Goal: Task Accomplishment & Management: Manage account settings

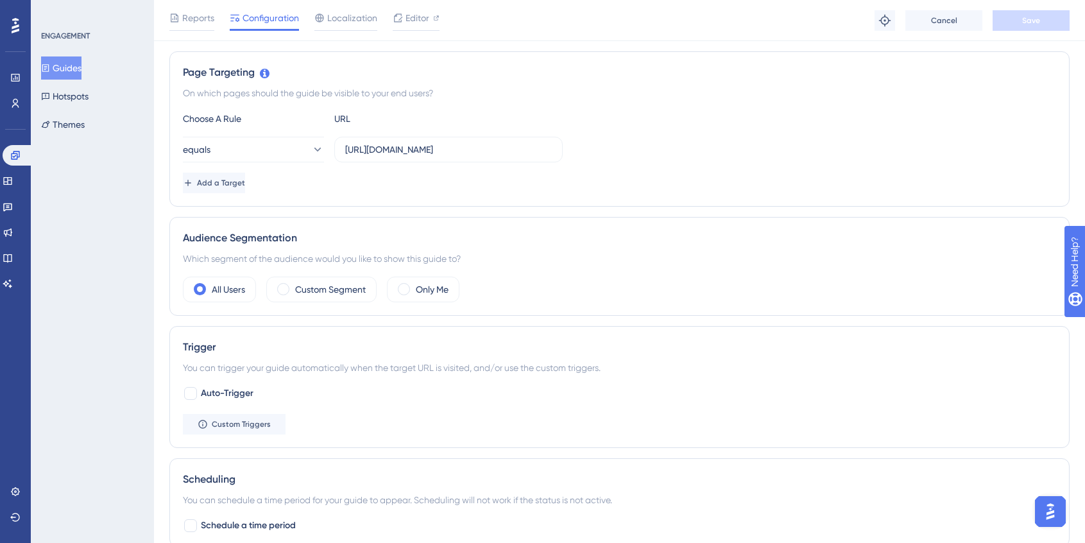
scroll to position [273, 0]
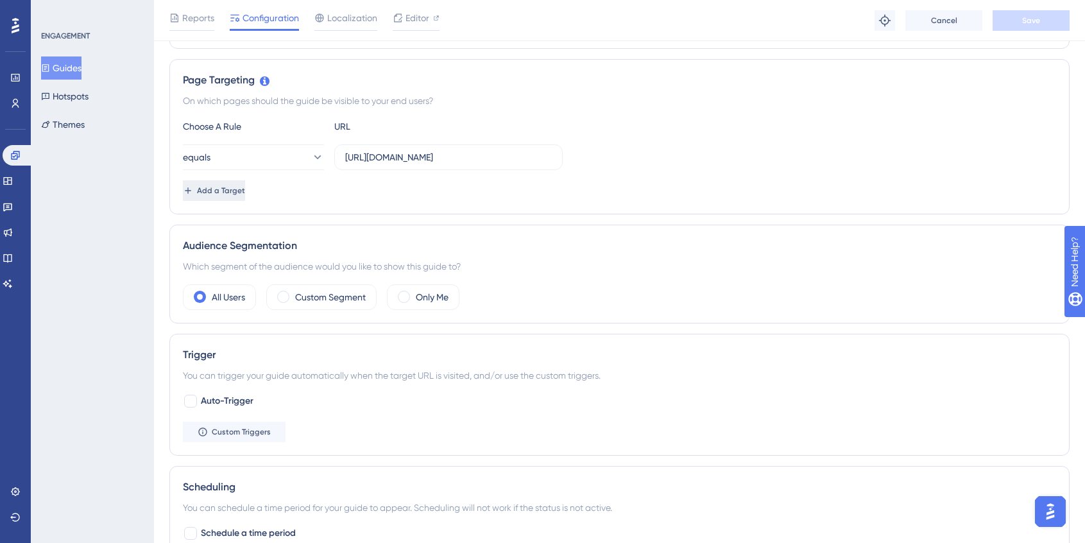
click at [243, 186] on span "Add a Target" at bounding box center [221, 190] width 48 height 10
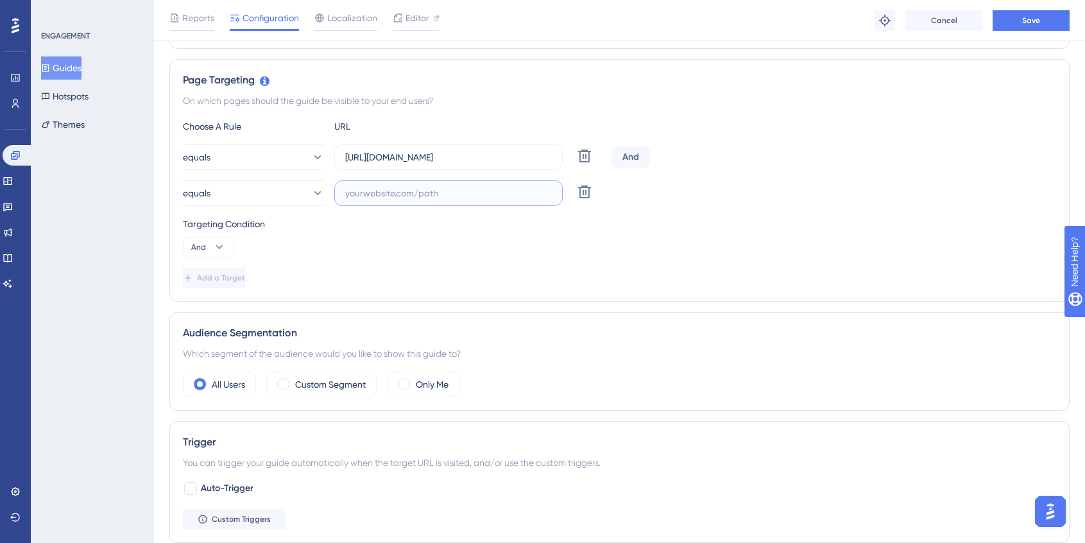
click at [421, 191] on input "text" at bounding box center [448, 193] width 207 height 14
click at [414, 196] on input "text" at bounding box center [448, 193] width 207 height 14
paste input "[URL][DOMAIN_NAME]"
type input "[URL][DOMAIN_NAME]"
click at [789, 195] on div "equals [URL][DOMAIN_NAME] Delete" at bounding box center [619, 193] width 873 height 26
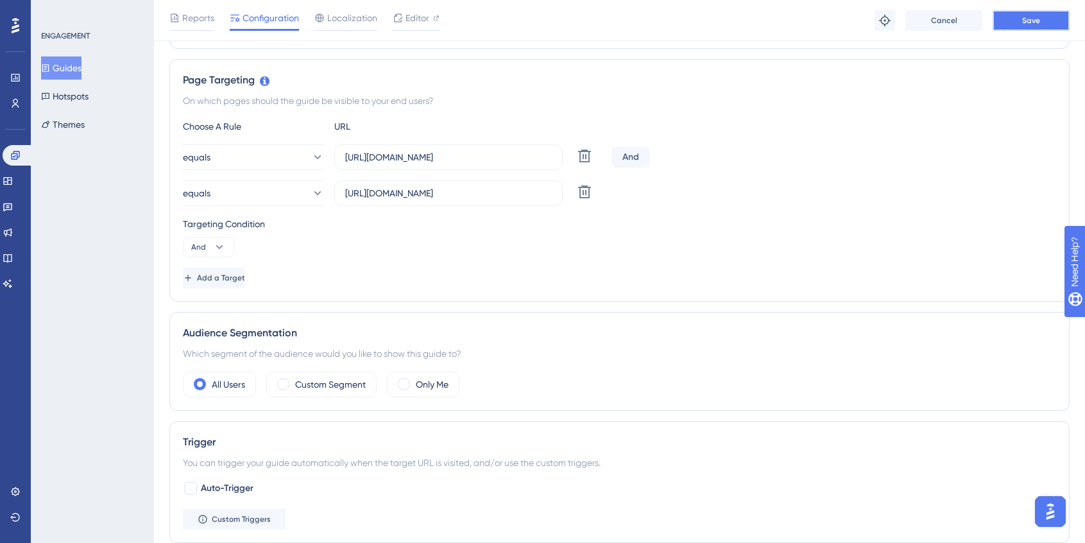
click at [1017, 24] on button "Save" at bounding box center [1031, 20] width 77 height 21
click at [223, 243] on icon at bounding box center [219, 247] width 13 height 13
click at [206, 302] on div "Or Or" at bounding box center [208, 309] width 24 height 26
click at [685, 208] on div "Choose A Rule URL equals [URL][DOMAIN_NAME] Delete Or equals [URL][DOMAIN_NAME]…" at bounding box center [619, 203] width 873 height 169
click at [1040, 22] on button "Save" at bounding box center [1031, 20] width 77 height 21
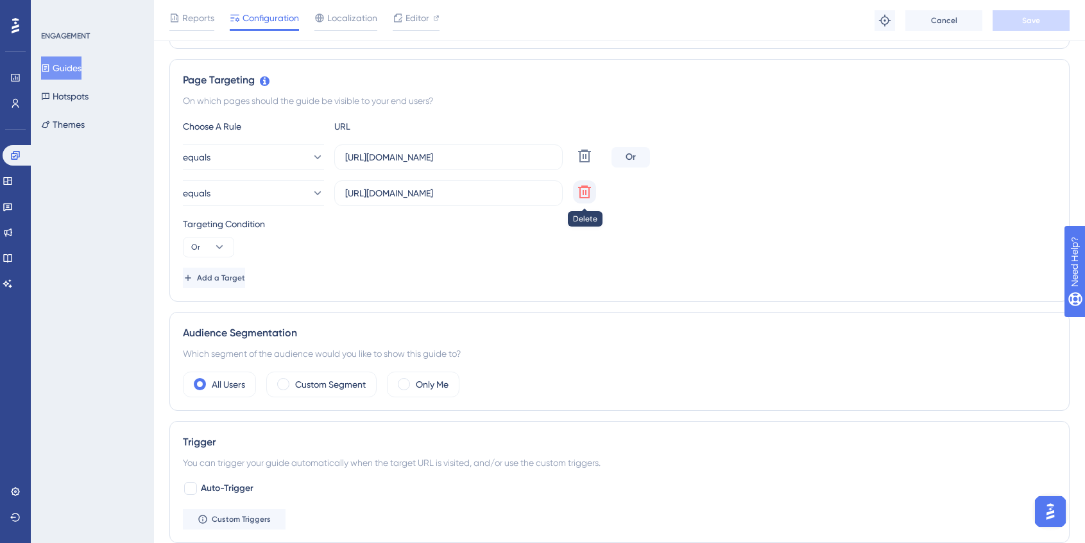
click at [591, 194] on icon at bounding box center [584, 191] width 15 height 15
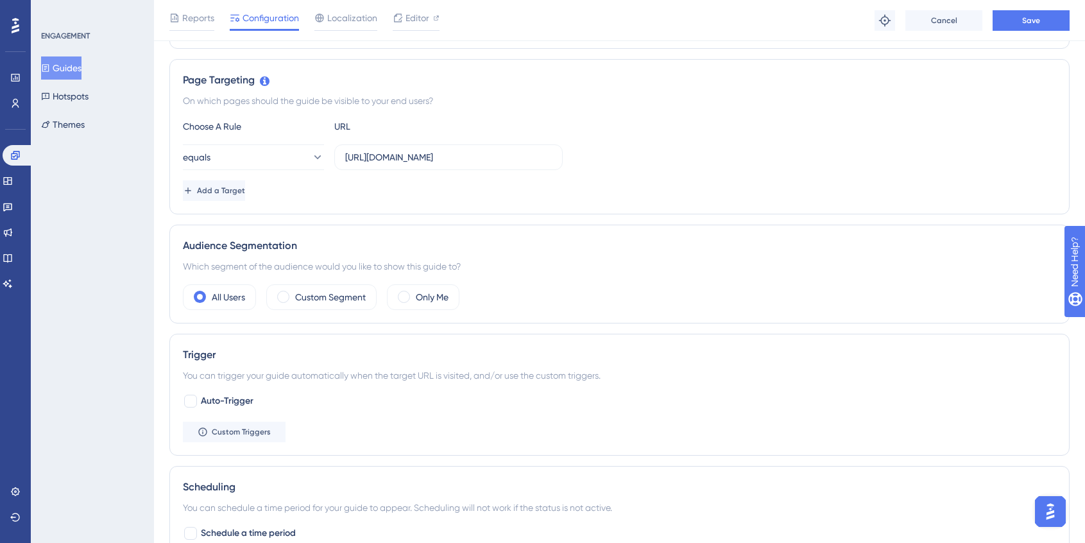
click at [77, 67] on button "Guides" at bounding box center [61, 67] width 40 height 23
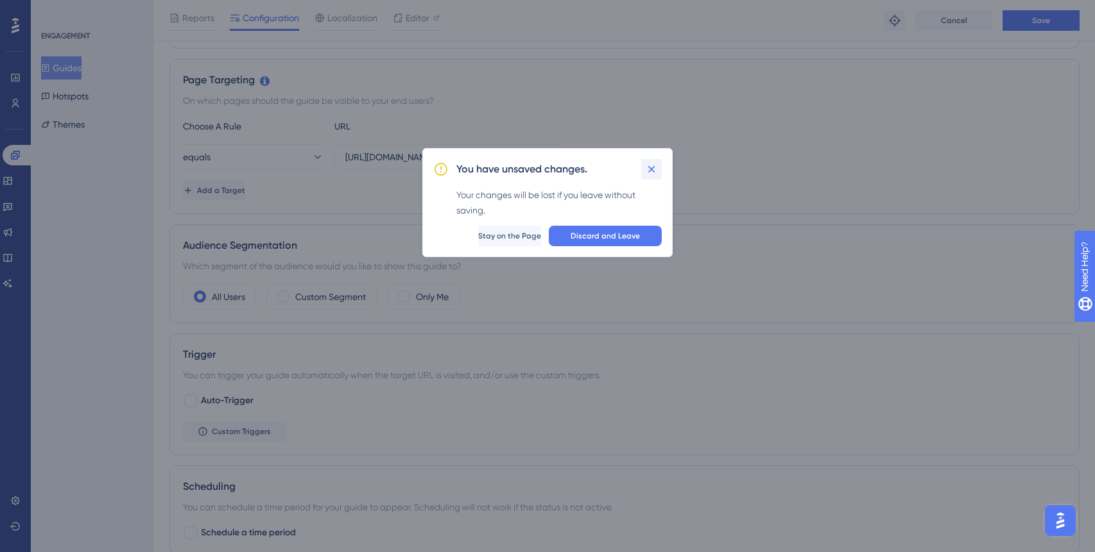
click at [649, 163] on icon at bounding box center [651, 169] width 13 height 13
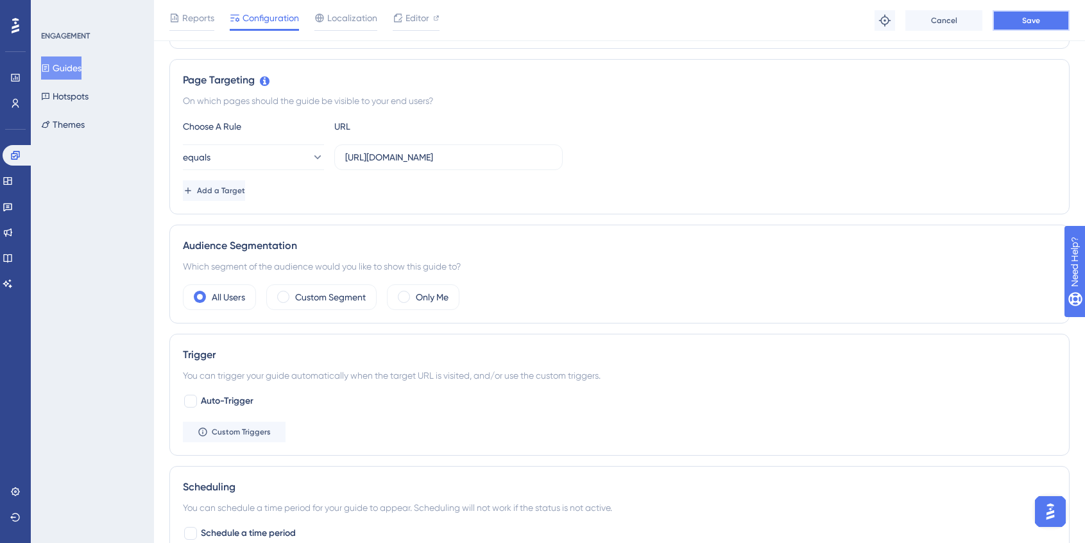
click at [1025, 19] on span "Save" at bounding box center [1031, 20] width 18 height 10
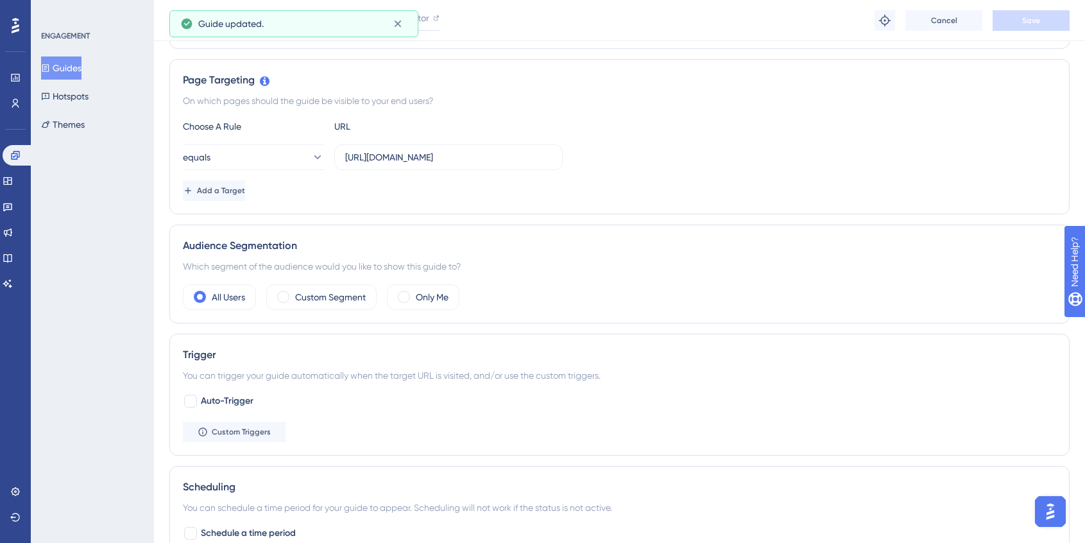
click at [69, 69] on button "Guides" at bounding box center [61, 67] width 40 height 23
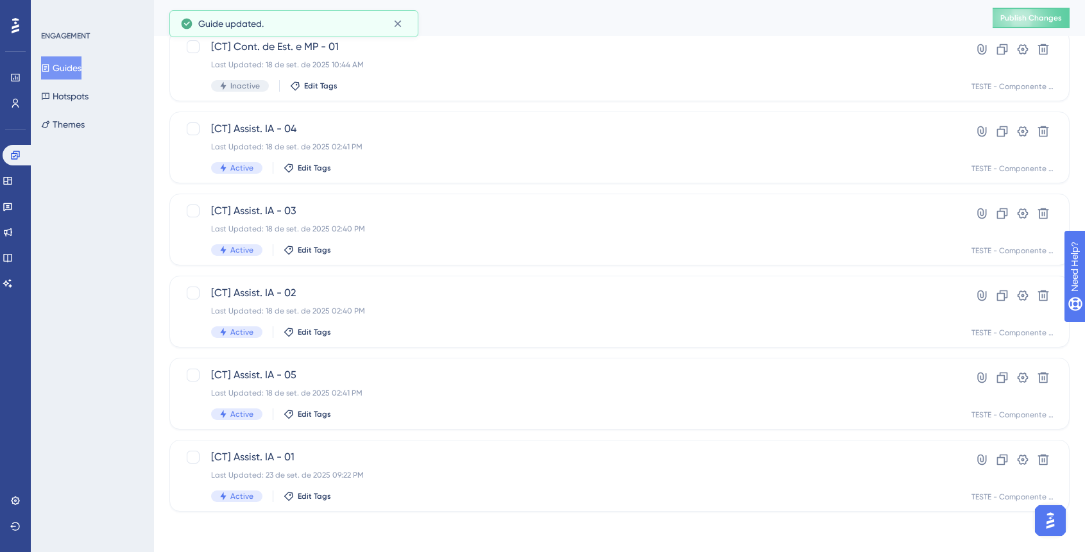
scroll to position [89, 0]
click at [996, 454] on icon at bounding box center [1002, 459] width 13 height 13
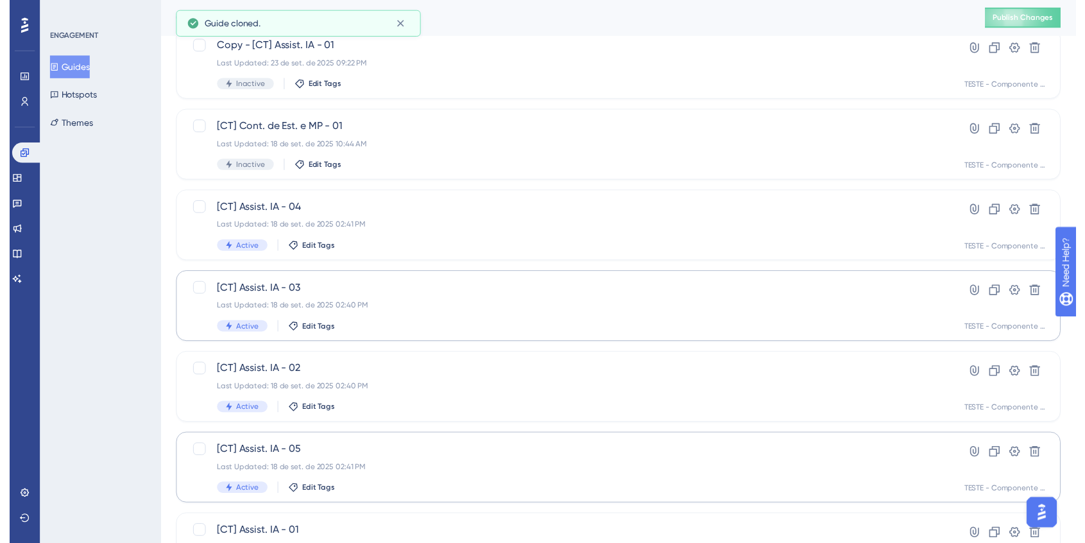
scroll to position [0, 0]
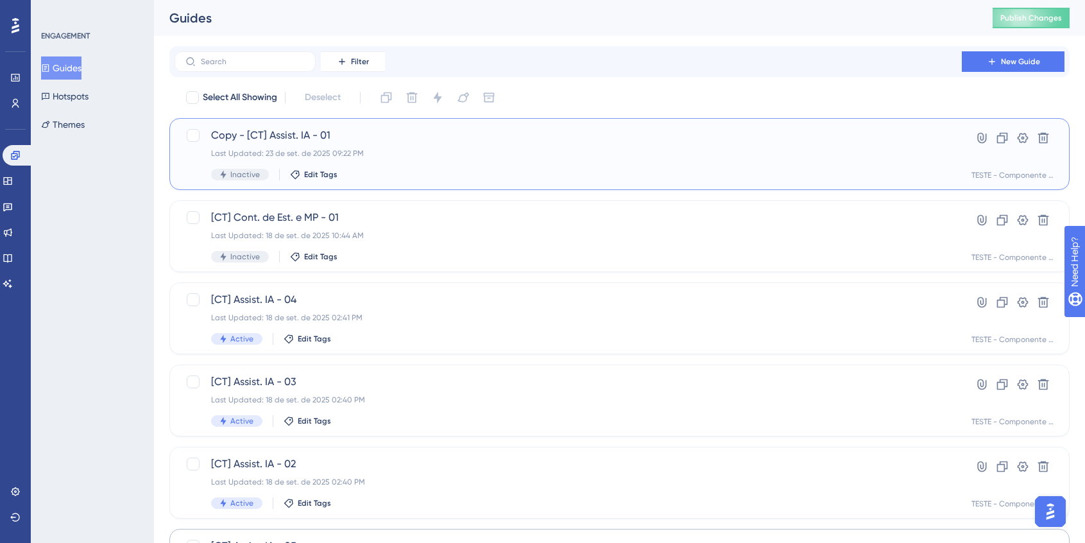
click at [497, 151] on div "Last Updated: 23 de set. de 2025 09:22 PM" at bounding box center [568, 153] width 714 height 10
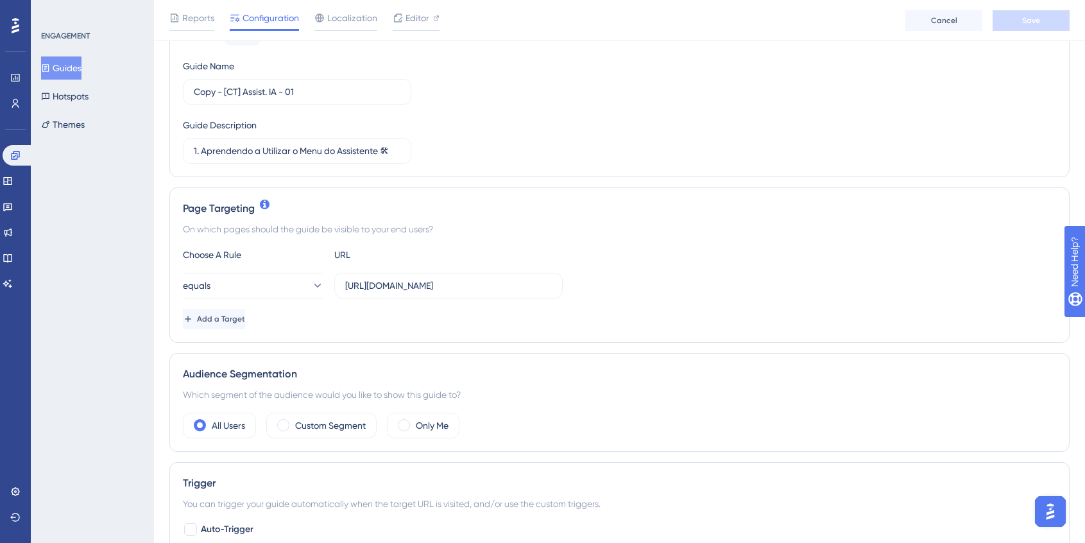
scroll to position [148, 0]
click at [448, 280] on input "[URL][DOMAIN_NAME]" at bounding box center [448, 283] width 207 height 14
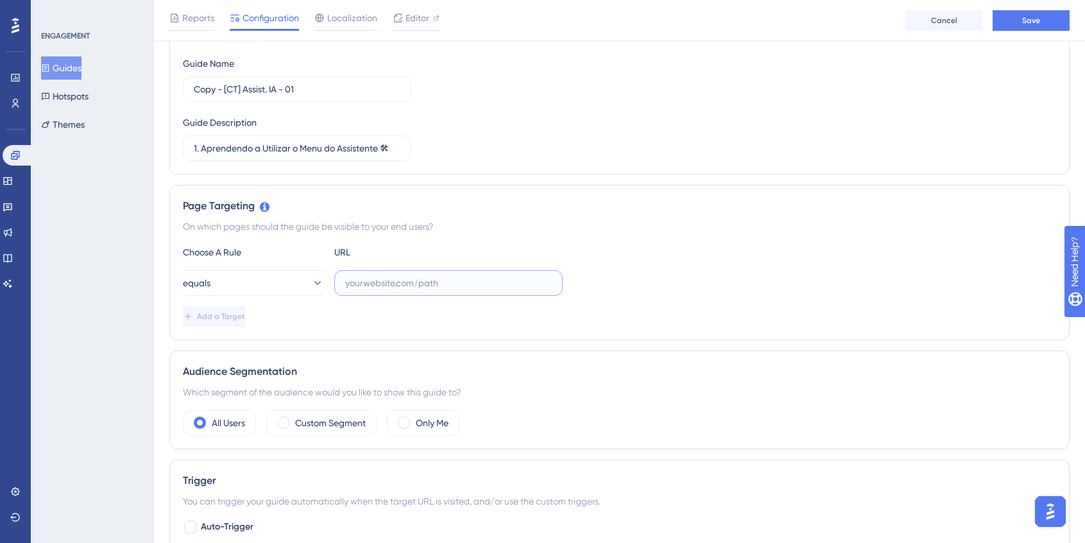
paste input "[URL][DOMAIN_NAME]"
type input "[URL][DOMAIN_NAME]"
click at [717, 219] on div "On which pages should the guide be visible to your end users?" at bounding box center [619, 226] width 873 height 15
click at [1029, 22] on span "Save" at bounding box center [1031, 20] width 18 height 10
click at [75, 68] on button "Guides" at bounding box center [61, 67] width 40 height 23
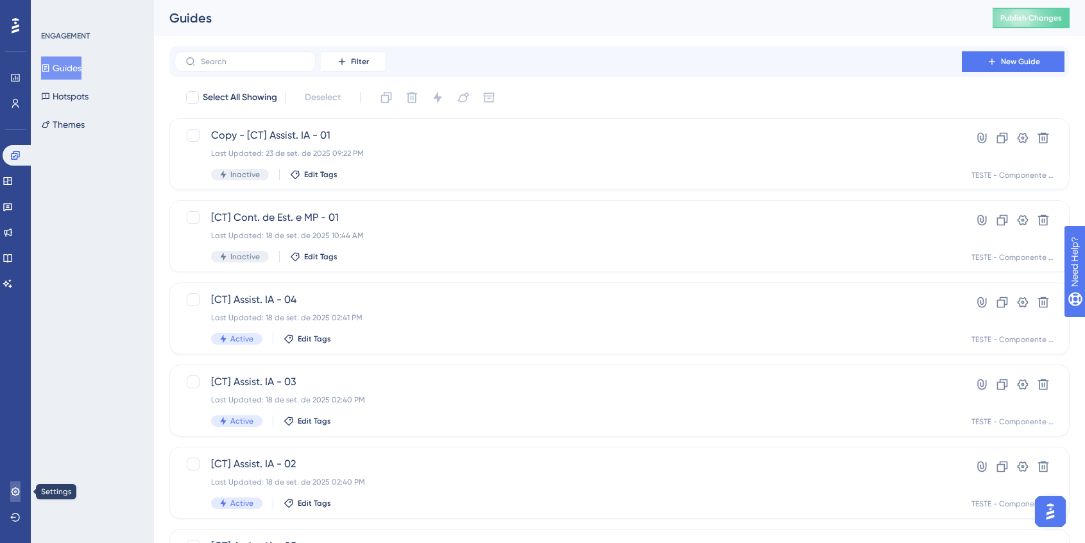
click at [16, 492] on icon at bounding box center [15, 491] width 8 height 8
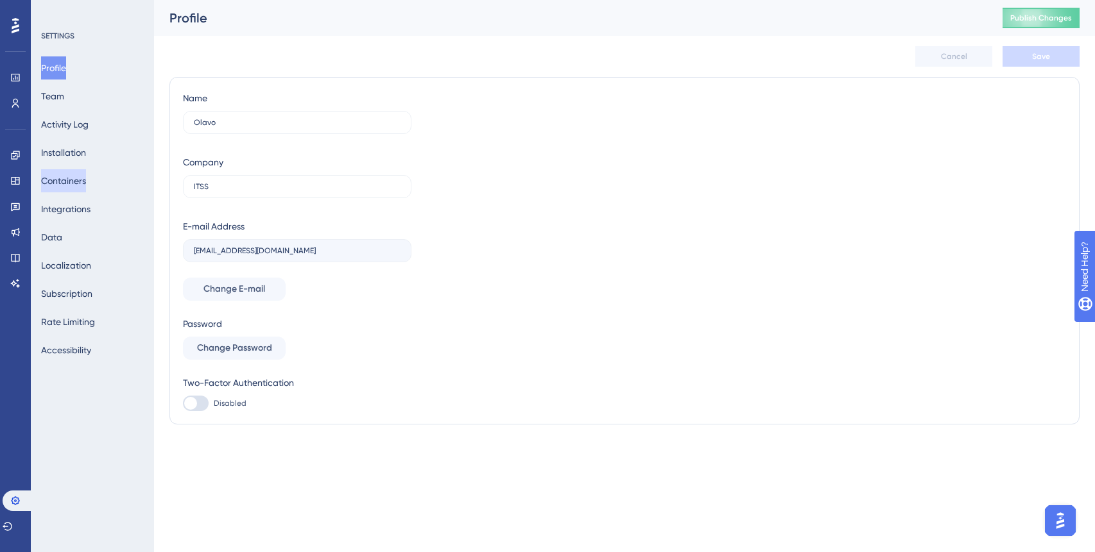
click at [79, 184] on button "Containers" at bounding box center [63, 180] width 45 height 23
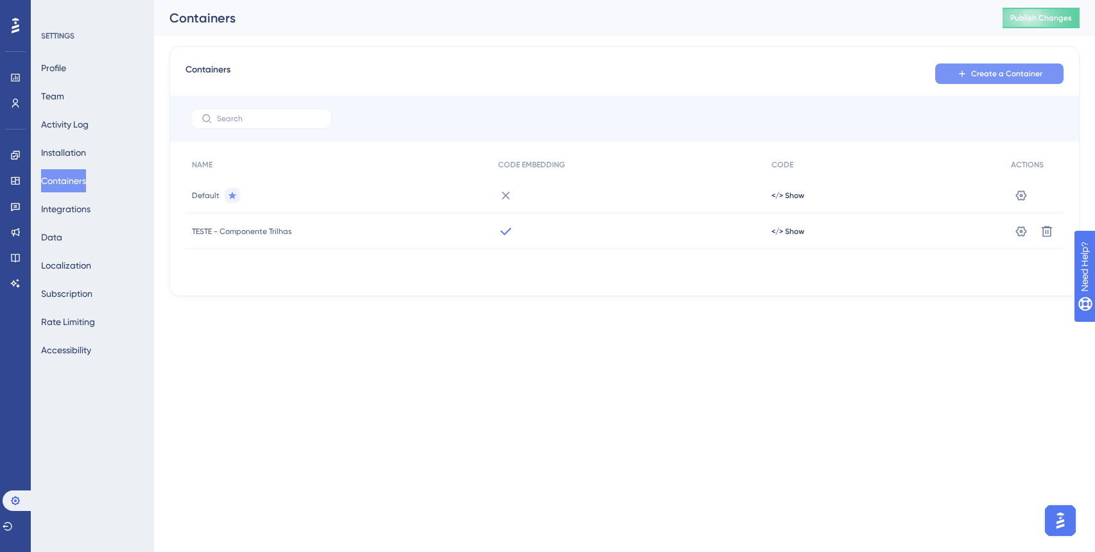
click at [1000, 73] on span "Create a Container" at bounding box center [1006, 74] width 71 height 10
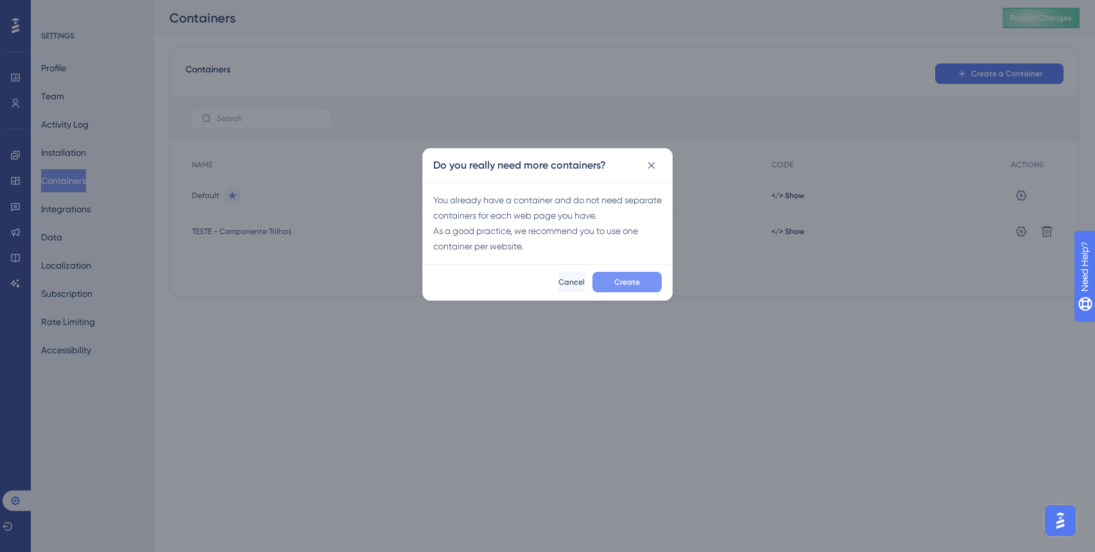
click at [644, 286] on button "Create" at bounding box center [626, 282] width 69 height 21
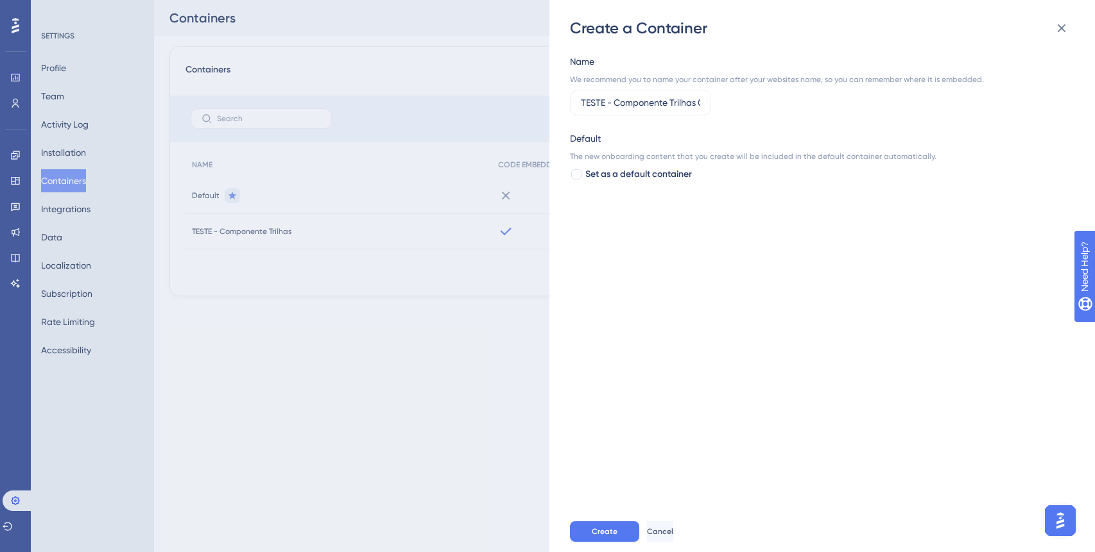
scroll to position [0, 9]
type input "TESTE - Componente Trilhas 02"
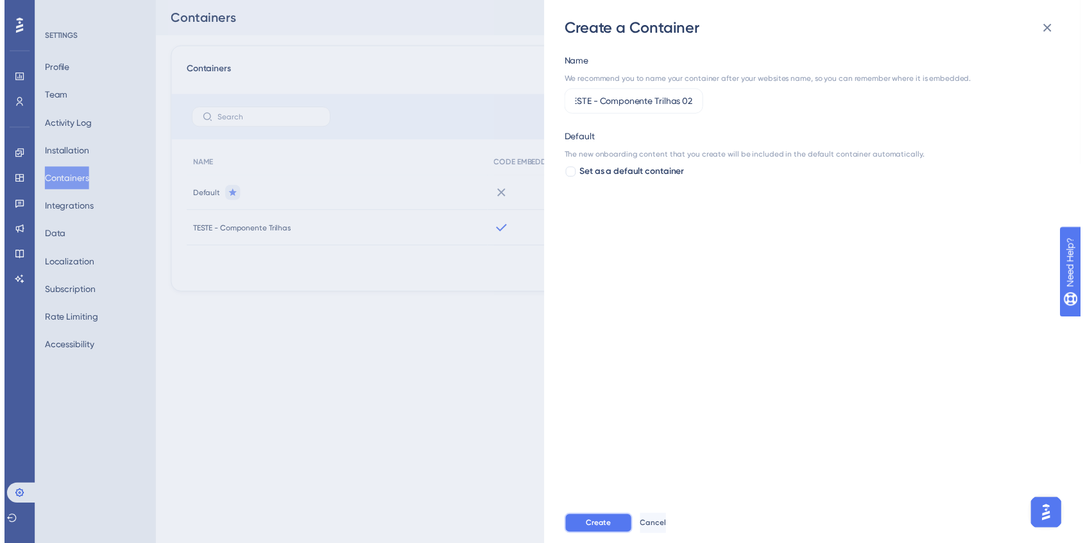
scroll to position [0, 0]
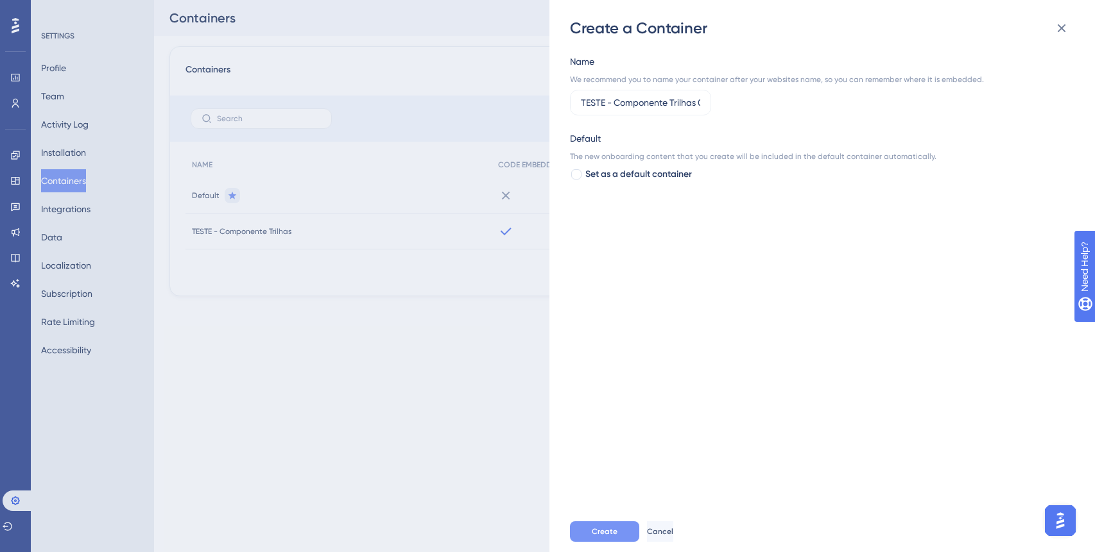
click at [605, 539] on button "Create" at bounding box center [604, 532] width 69 height 21
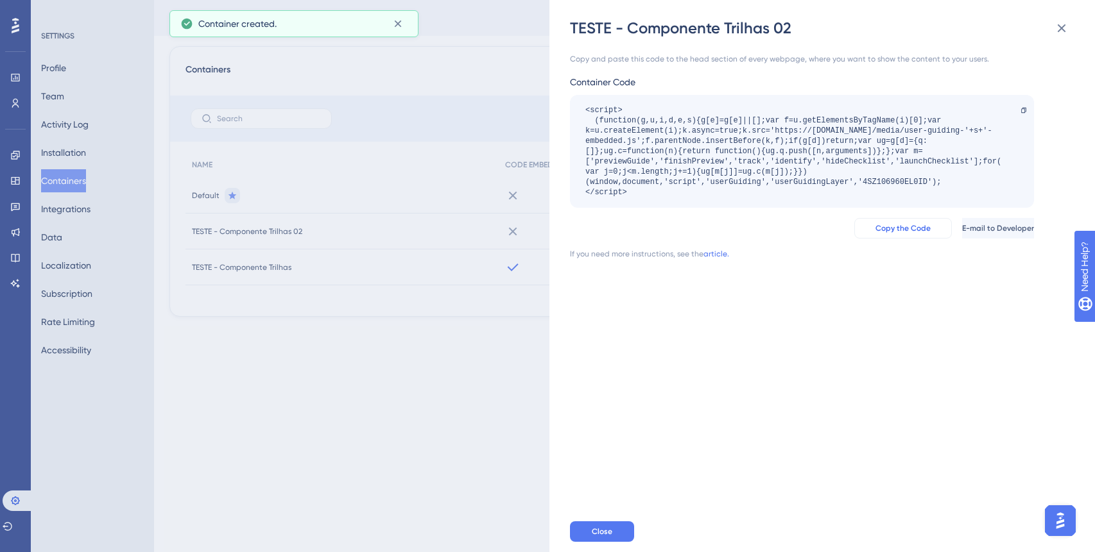
click at [875, 228] on span "Copy the Code" at bounding box center [902, 228] width 55 height 10
click at [1063, 26] on icon at bounding box center [1061, 28] width 8 height 8
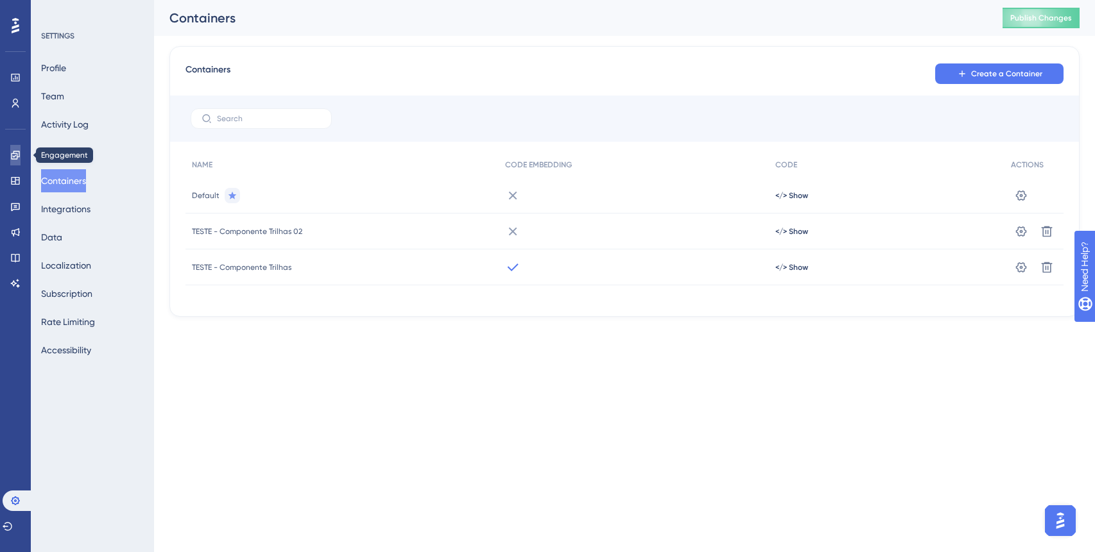
click at [13, 145] on link at bounding box center [15, 155] width 10 height 21
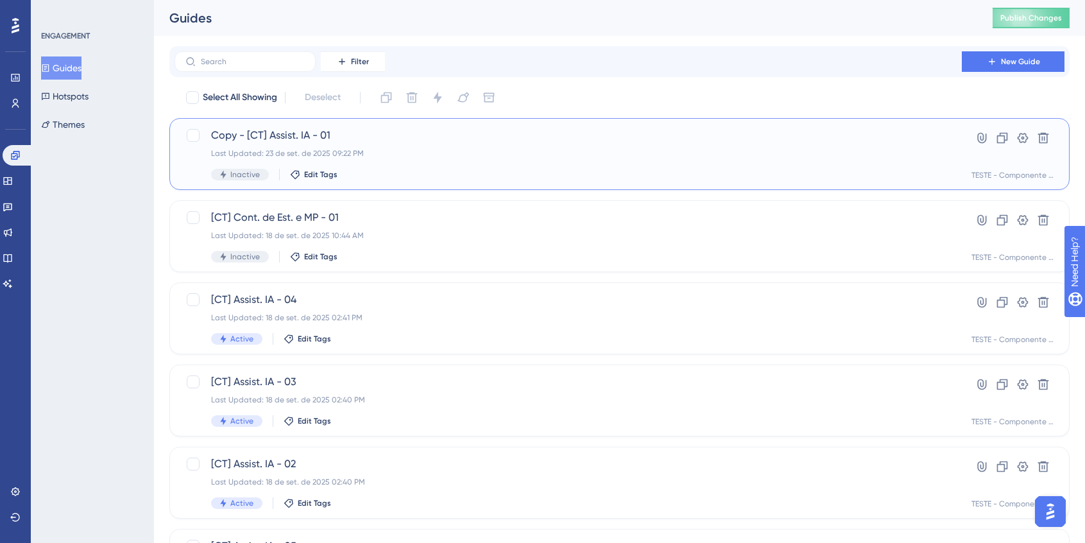
click at [388, 141] on span "Copy - [CT] Assist. IA - 01" at bounding box center [568, 135] width 714 height 15
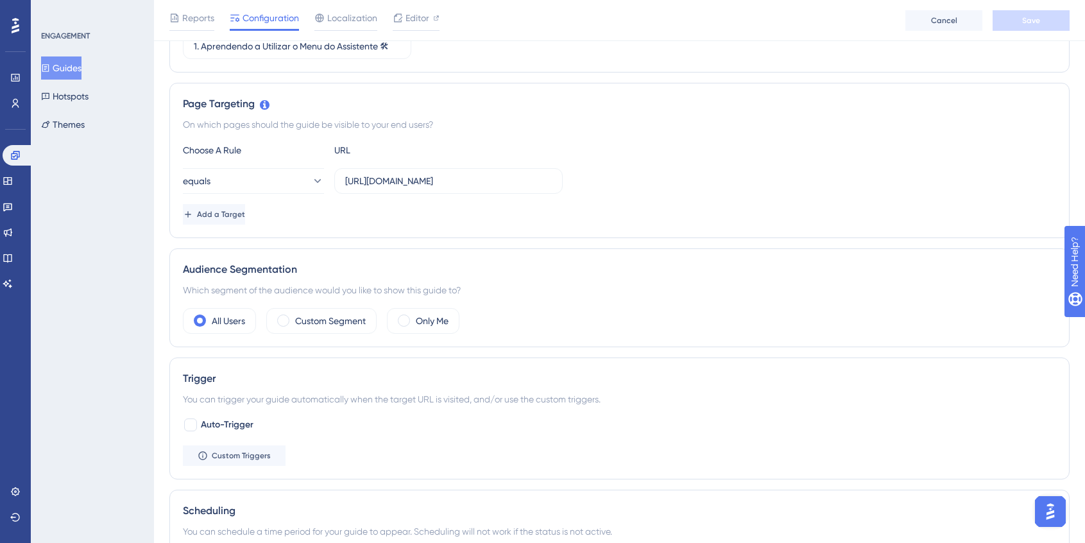
scroll to position [108, 0]
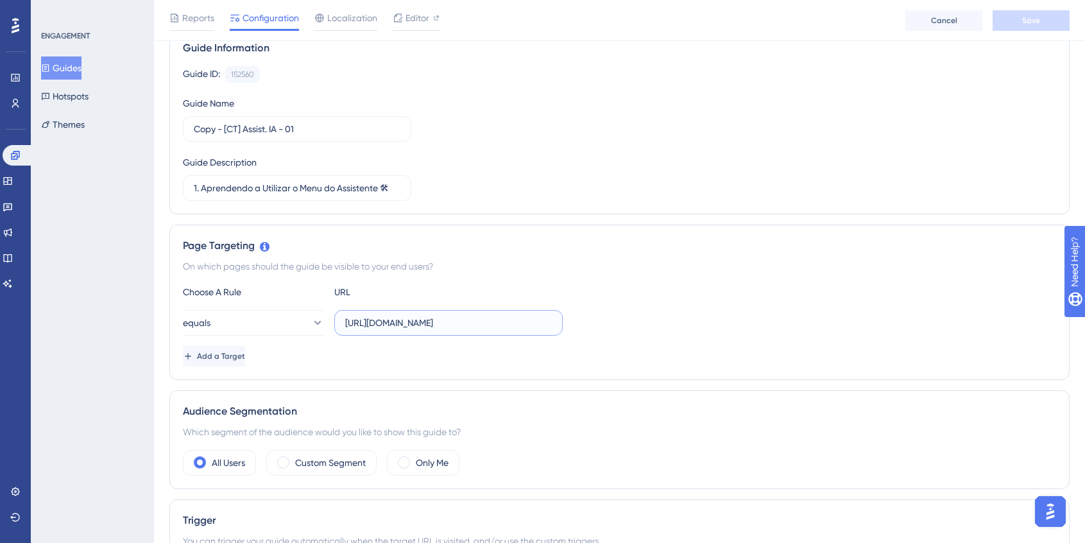
click at [443, 325] on input "[URL][DOMAIN_NAME]" at bounding box center [448, 323] width 207 height 14
click at [851, 166] on div "Guide ID: 152560 Copy Guide Name Copy - [CT] Assist. IA - 01 Guide Description …" at bounding box center [619, 133] width 873 height 135
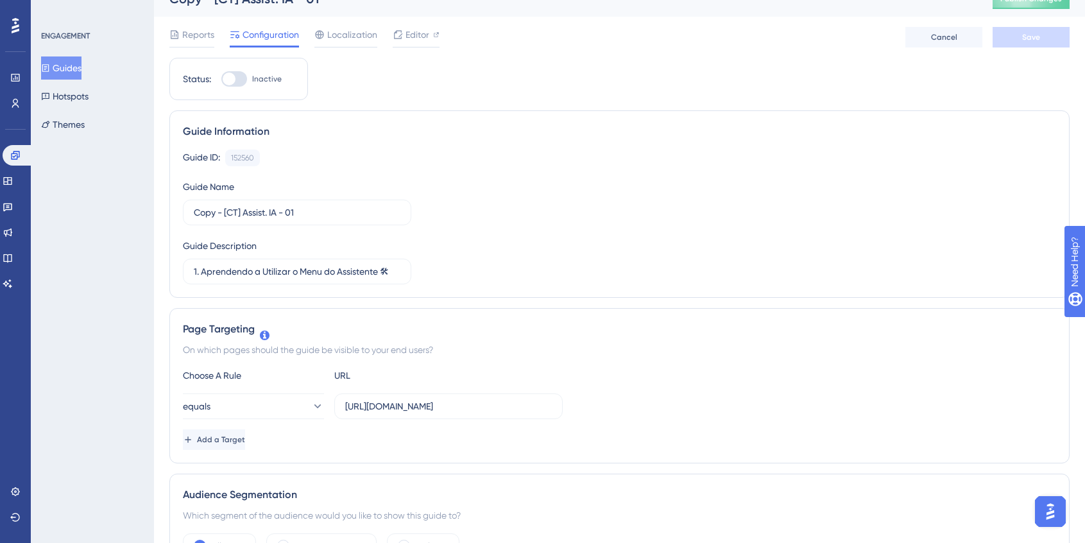
scroll to position [0, 0]
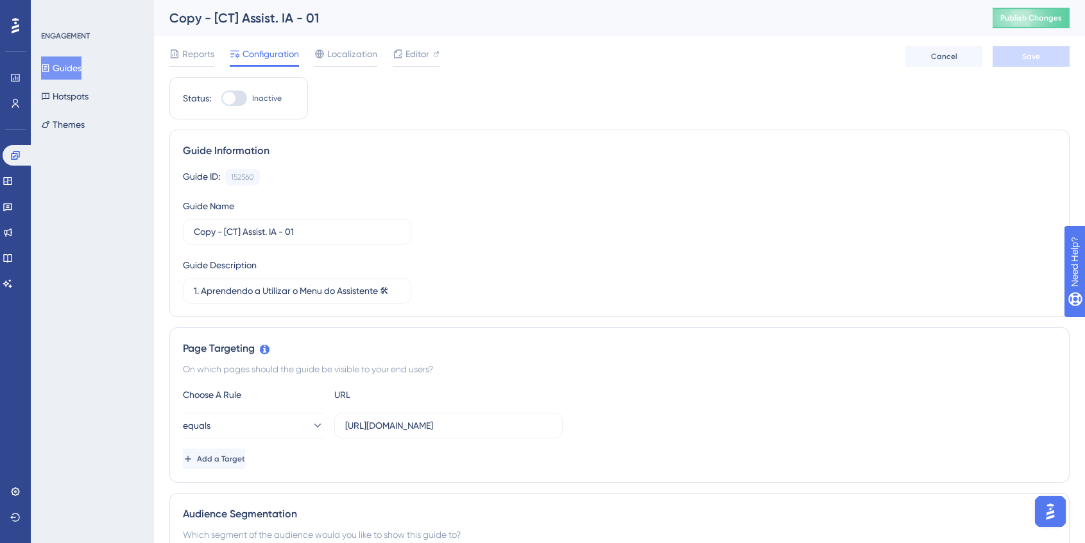
click at [239, 98] on div at bounding box center [234, 97] width 26 height 15
click at [221, 98] on input "Inactive" at bounding box center [221, 98] width 1 height 1
click at [1052, 57] on button "Save" at bounding box center [1031, 56] width 77 height 21
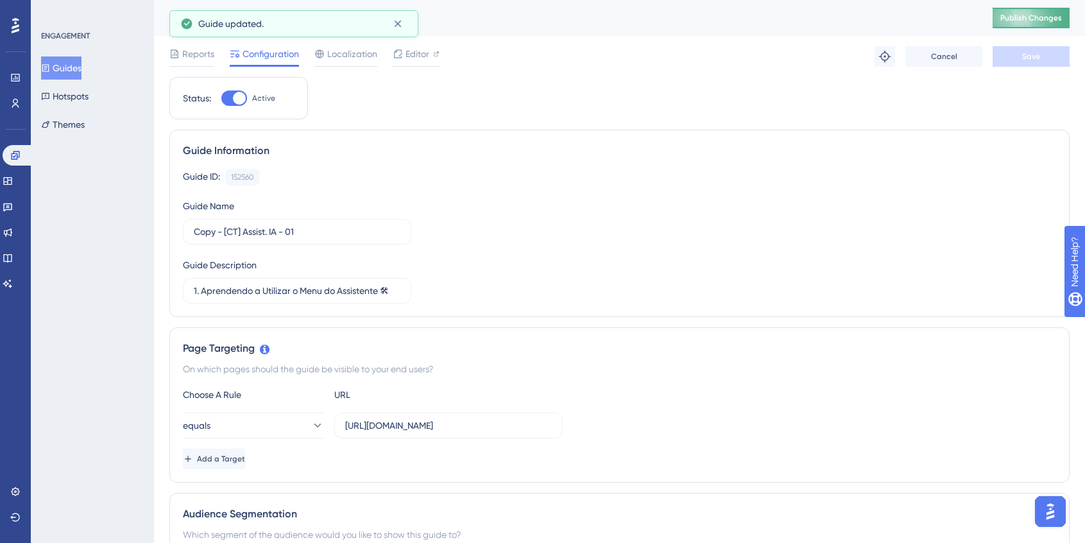
click at [1048, 22] on span "Publish Changes" at bounding box center [1031, 18] width 62 height 10
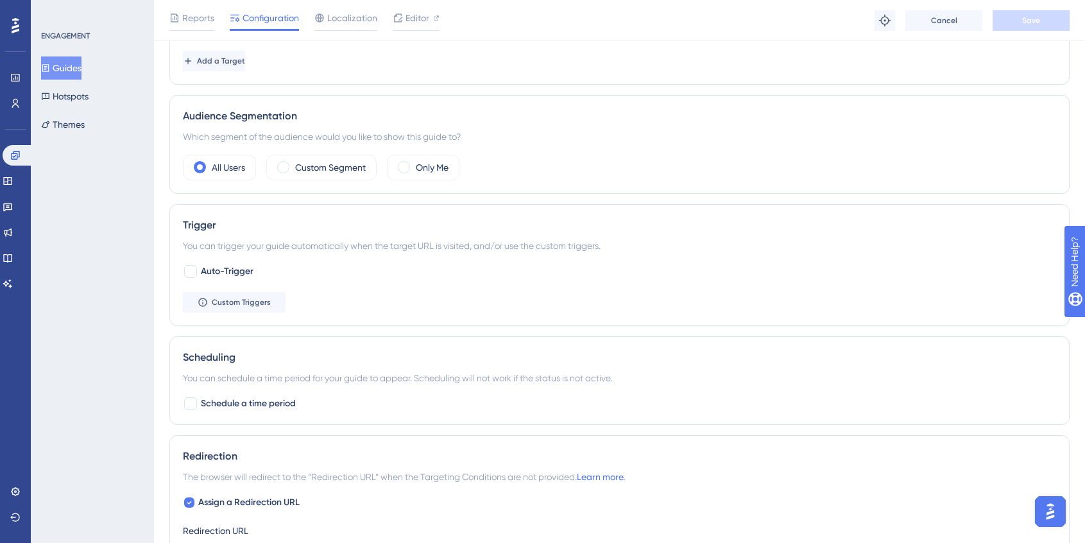
scroll to position [404, 0]
click at [262, 302] on span "Custom Triggers" at bounding box center [241, 301] width 59 height 10
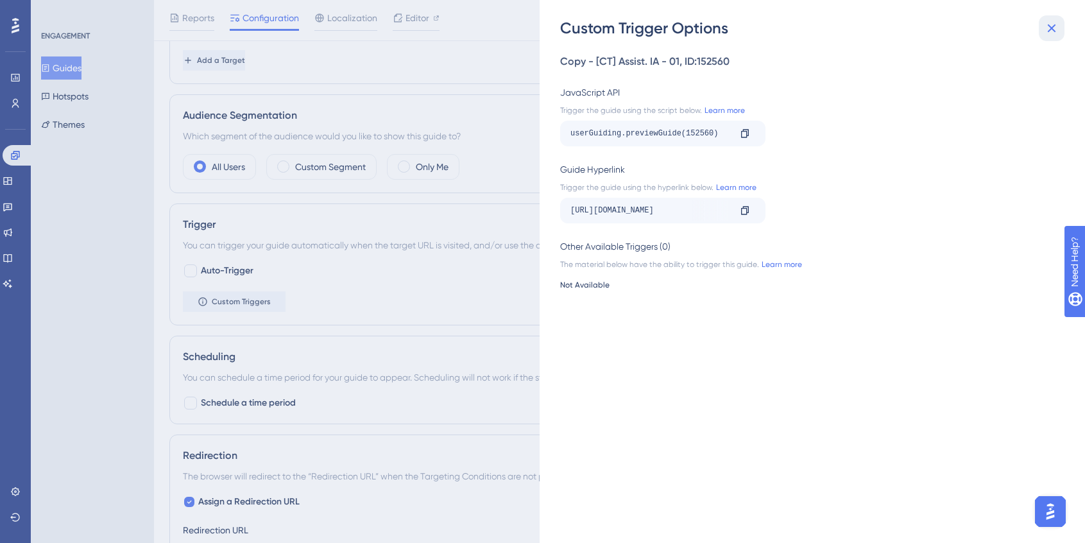
click at [1052, 28] on icon at bounding box center [1051, 28] width 15 height 15
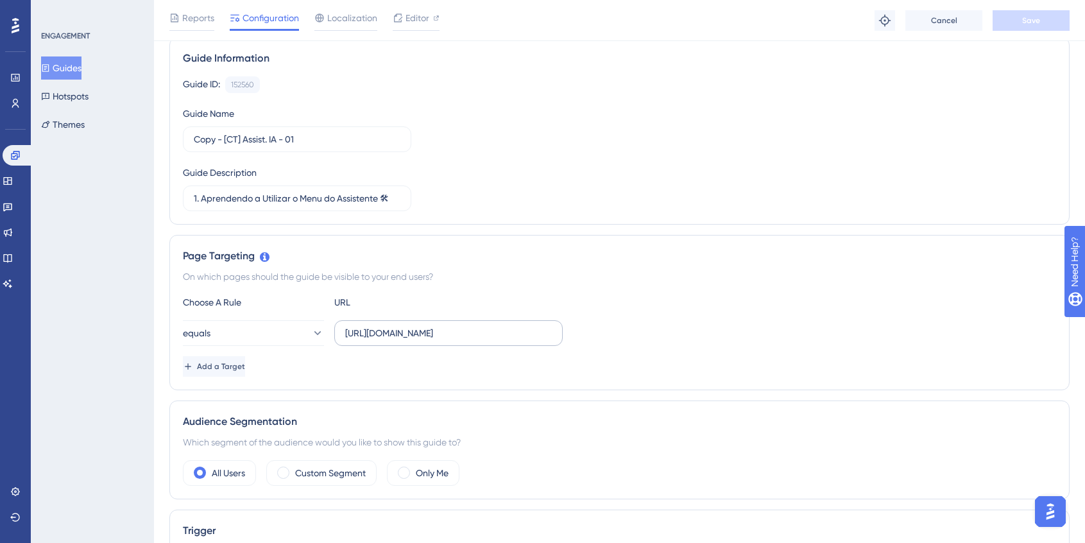
scroll to position [0, 0]
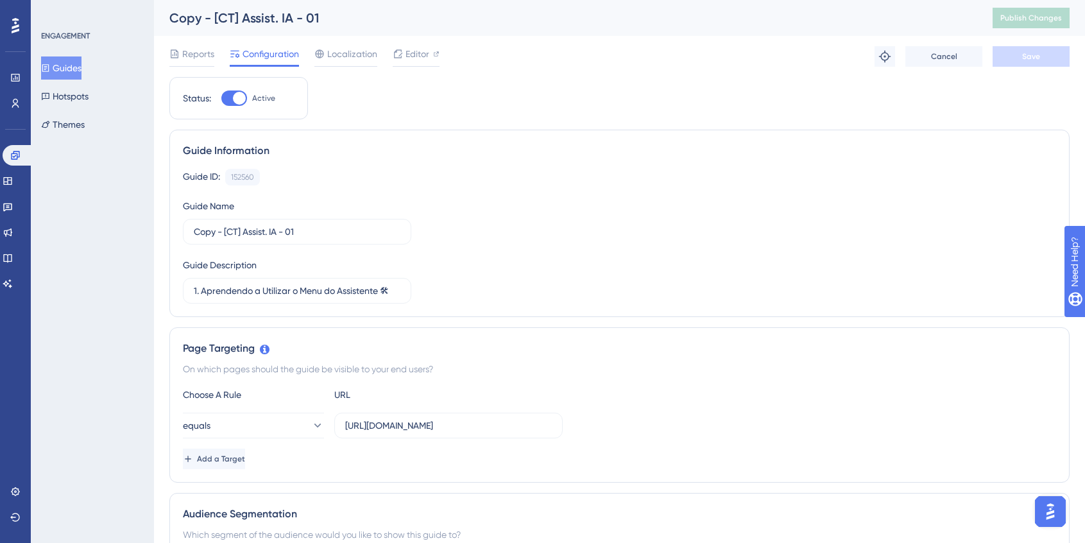
click at [228, 99] on div at bounding box center [234, 97] width 26 height 15
click at [221, 99] on input "Active" at bounding box center [221, 98] width 1 height 1
click at [239, 96] on div at bounding box center [234, 97] width 26 height 15
click at [221, 98] on input "Inactive" at bounding box center [221, 98] width 1 height 1
checkbox input "true"
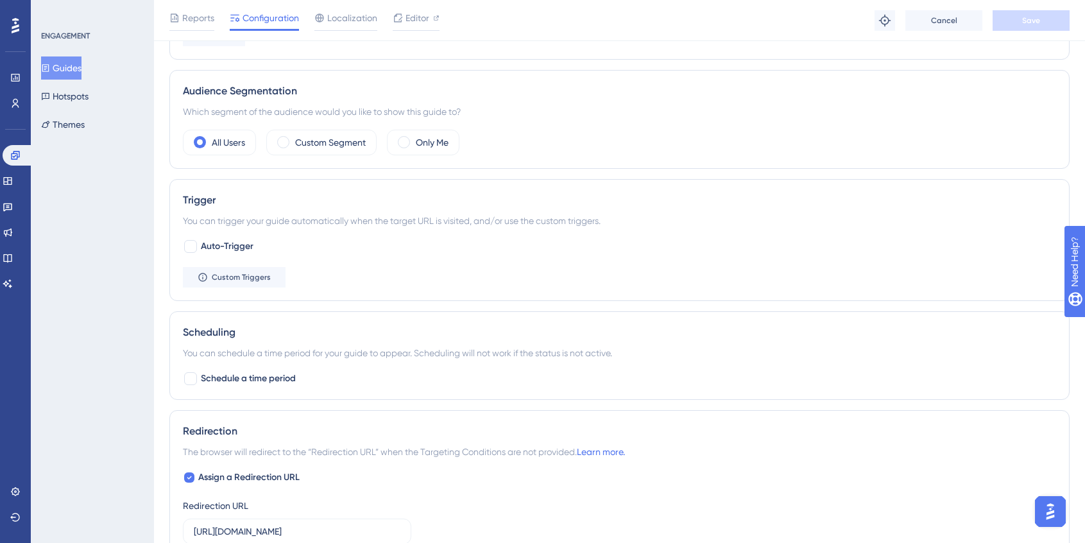
scroll to position [284, 0]
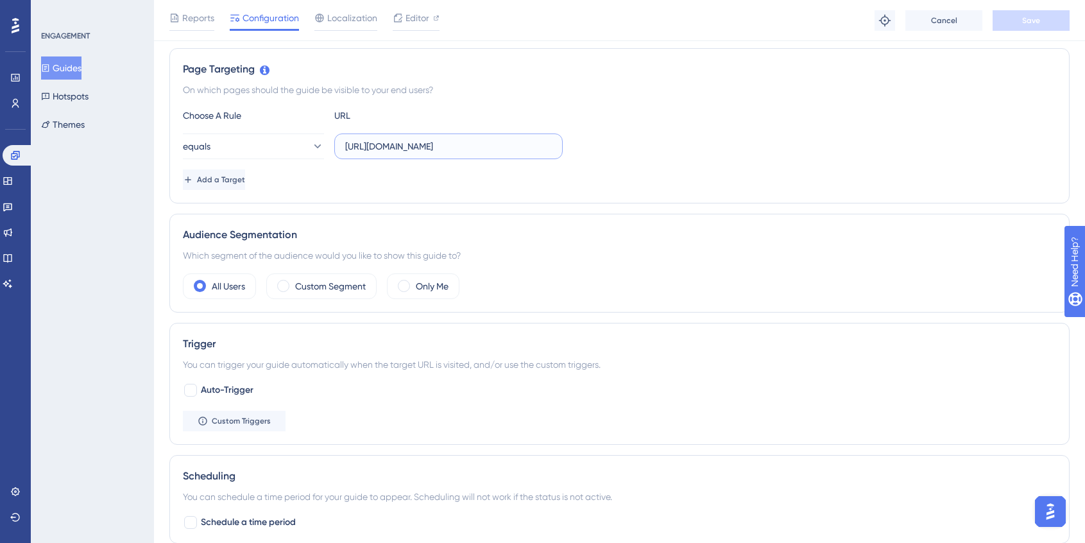
click at [443, 151] on input "[URL][DOMAIN_NAME]" at bounding box center [448, 146] width 207 height 14
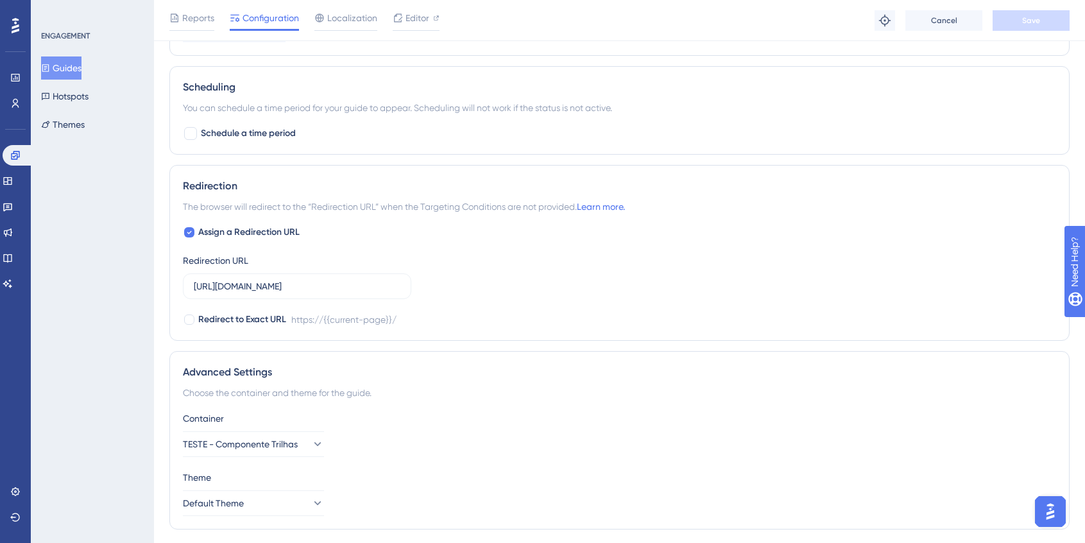
scroll to position [696, 0]
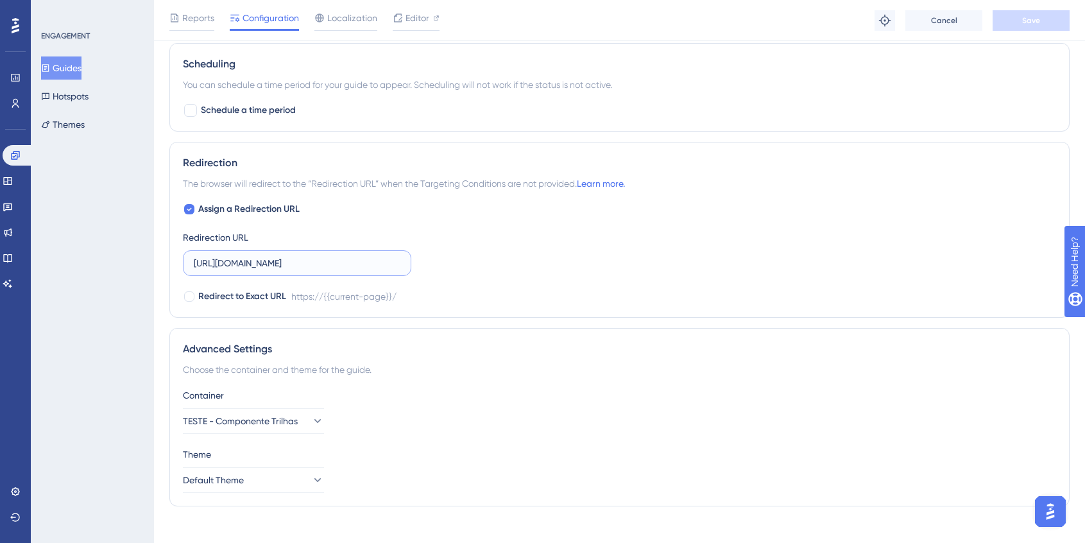
click at [273, 260] on input "[URL][DOMAIN_NAME]" at bounding box center [297, 263] width 207 height 14
paste input "[URL][DOMAIN_NAME]"
type input "[URL][DOMAIN_NAME]"
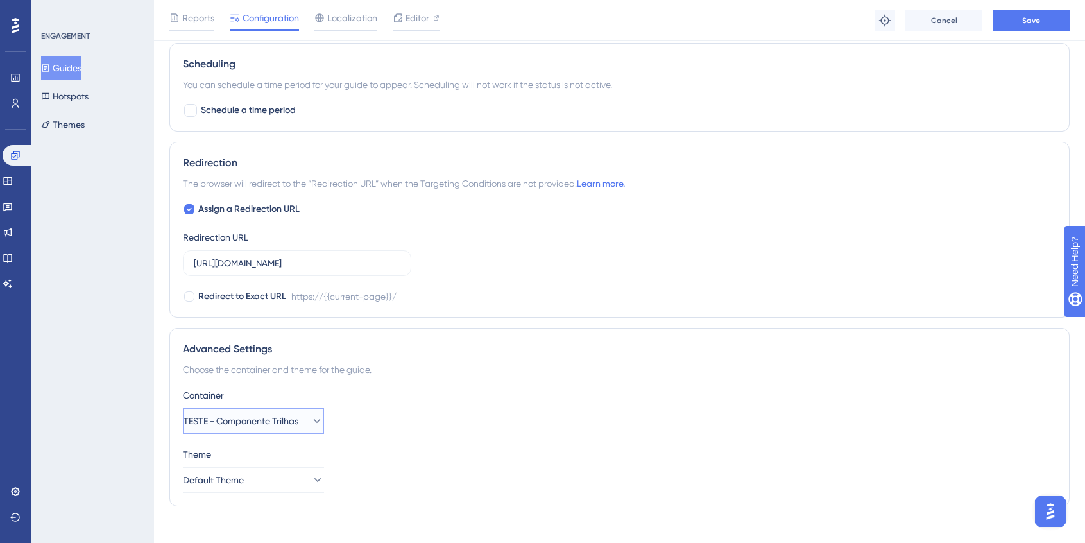
click at [311, 420] on icon at bounding box center [317, 420] width 13 height 13
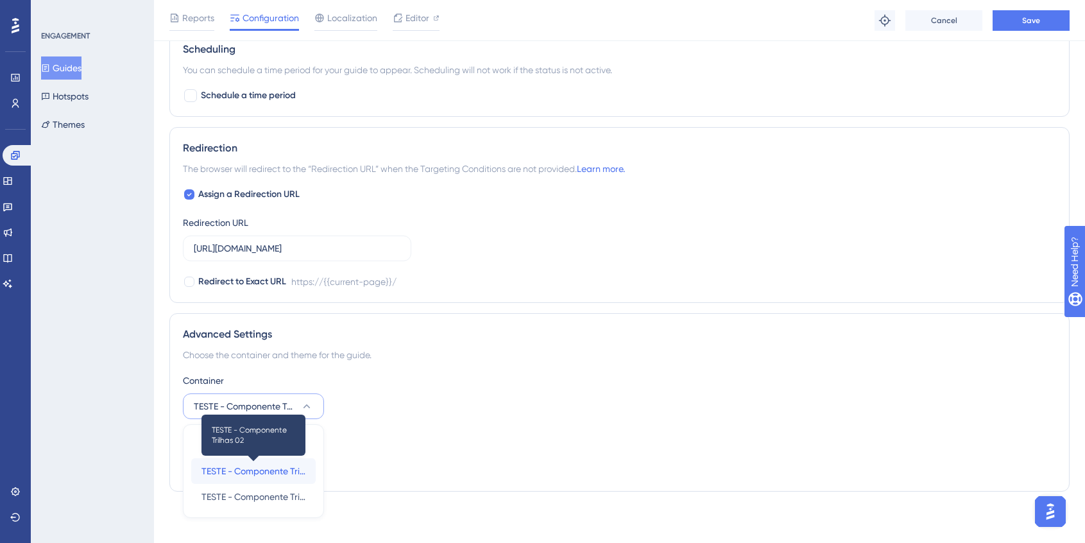
click at [278, 468] on span "TESTE - Componente Trilhas 02" at bounding box center [253, 470] width 104 height 15
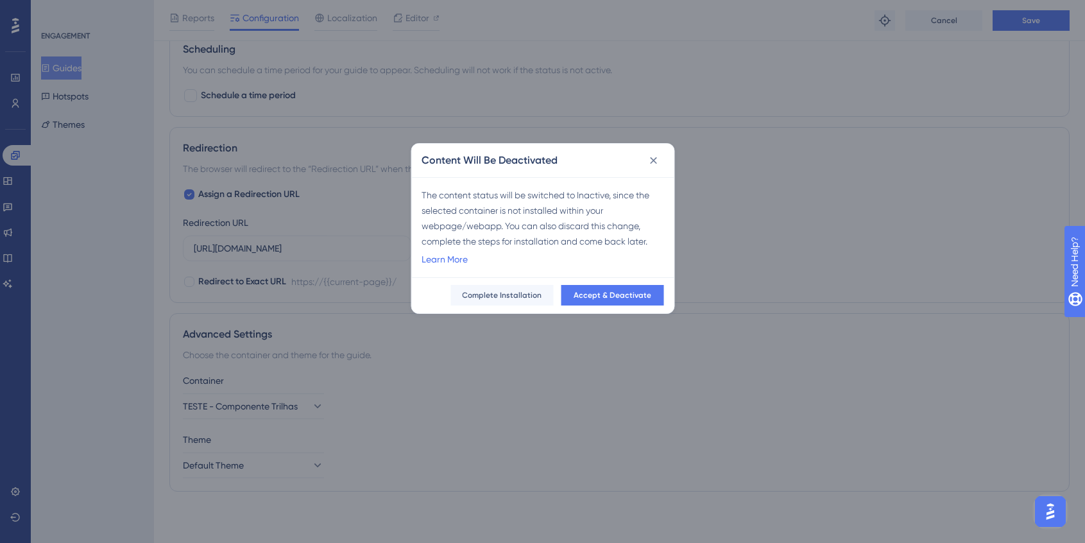
scroll to position [701, 0]
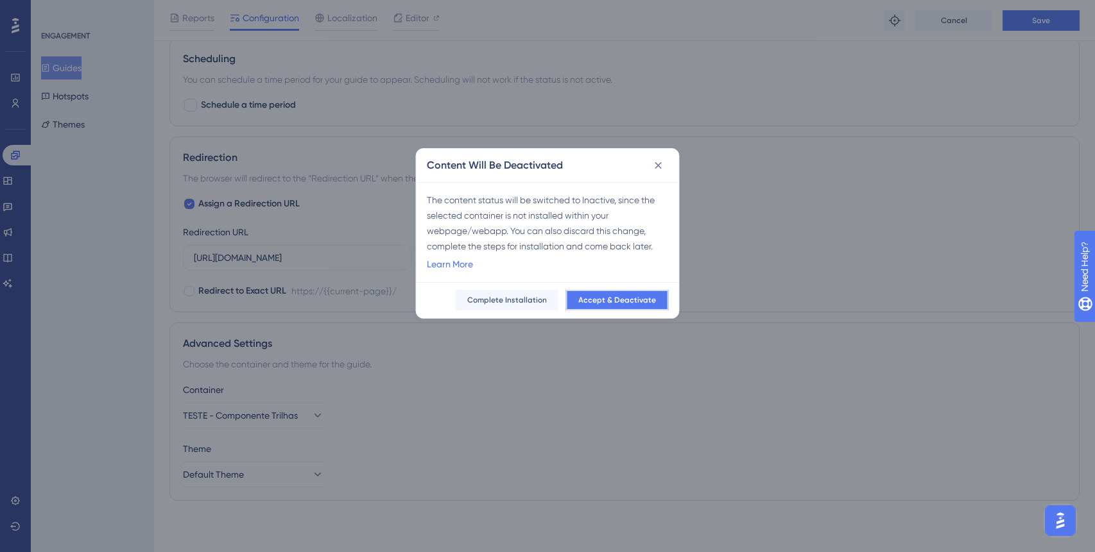
click at [635, 301] on span "Accept & Deactivate" at bounding box center [617, 300] width 78 height 10
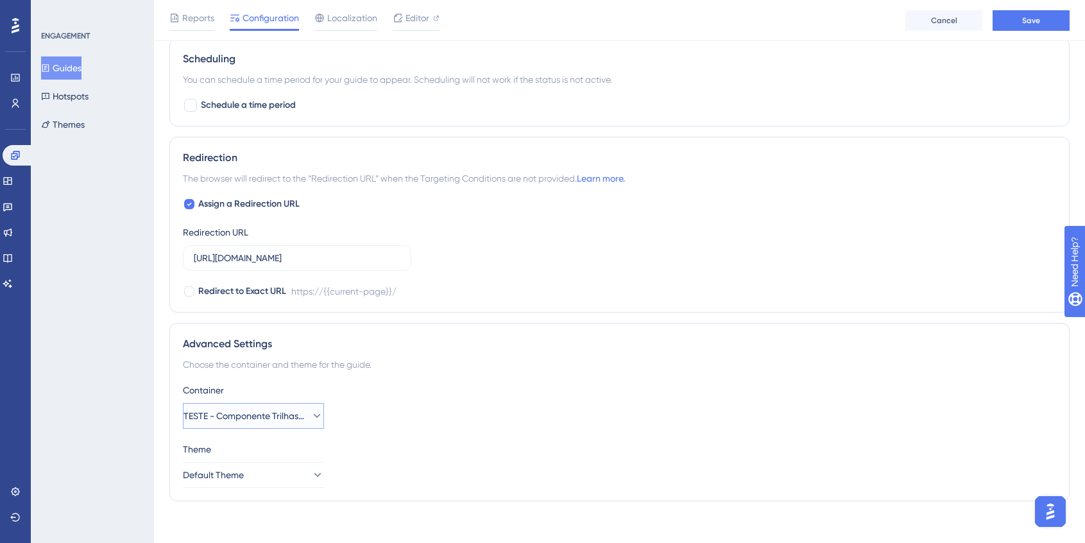
click at [277, 411] on span "TESTE - Componente Trilhas 02" at bounding box center [245, 415] width 122 height 15
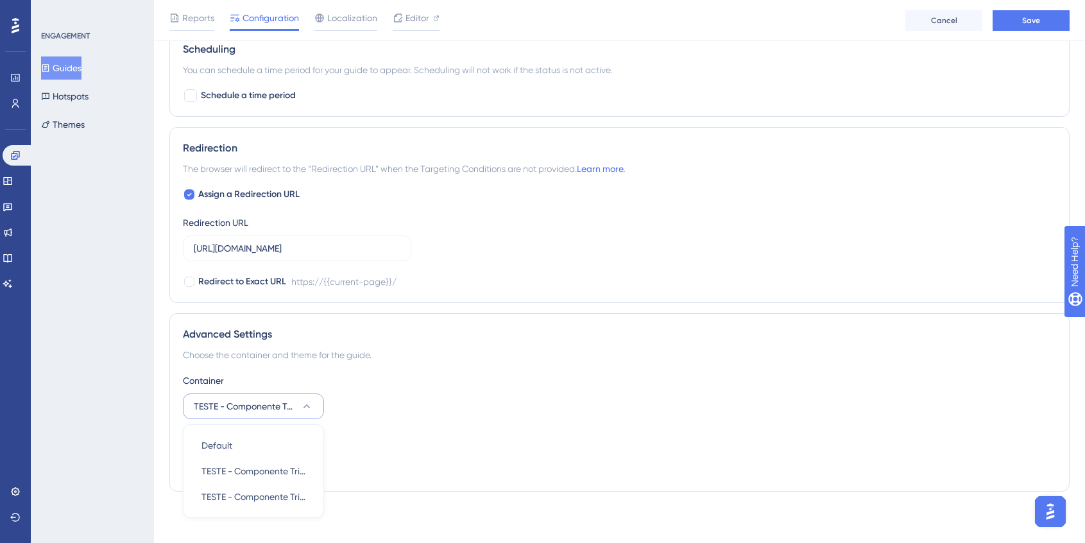
click at [524, 359] on div "Choose the container and theme for the guide." at bounding box center [619, 354] width 873 height 15
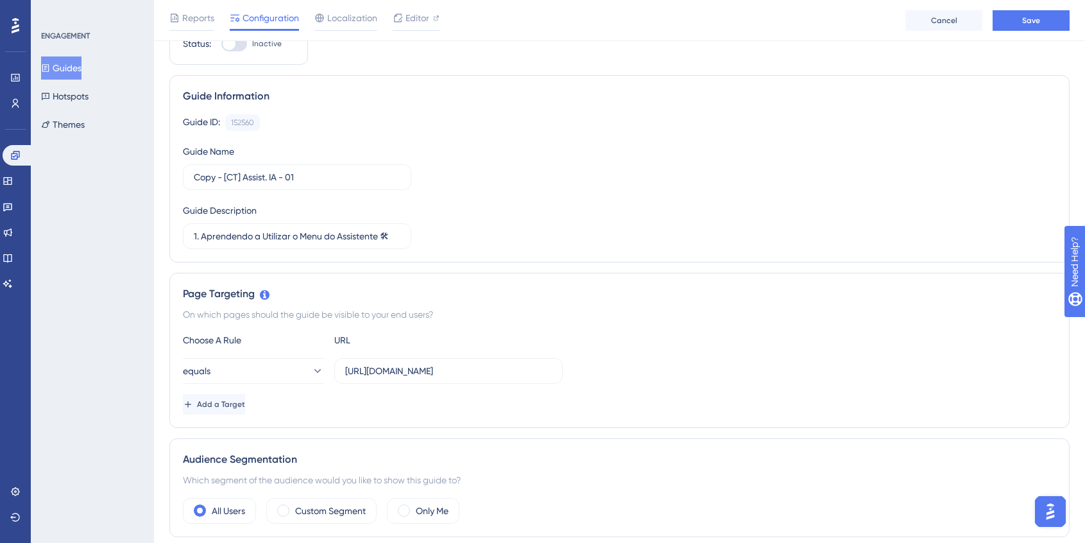
scroll to position [0, 0]
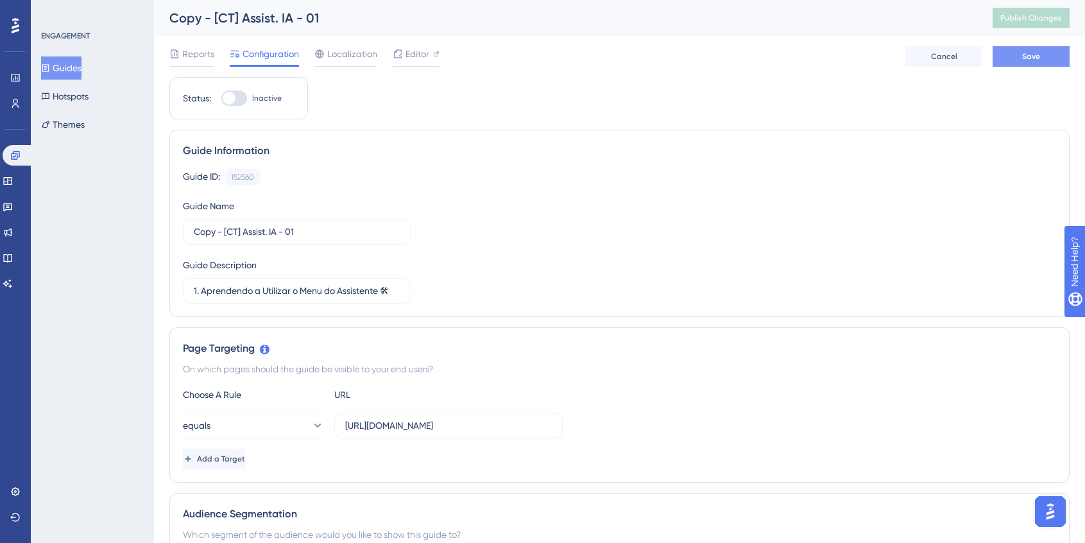
click at [1032, 50] on button "Save" at bounding box center [1031, 56] width 77 height 21
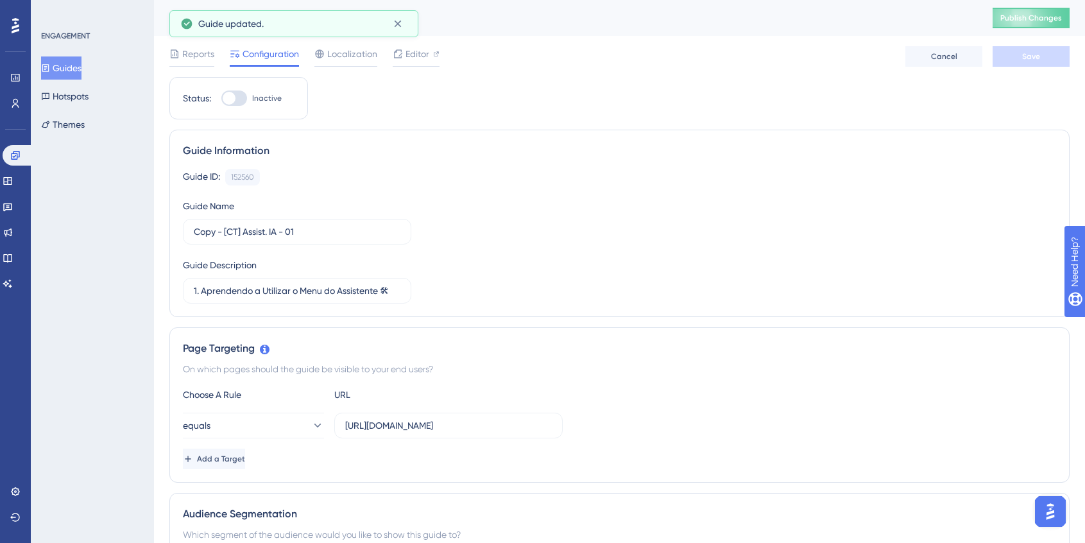
click at [241, 94] on div at bounding box center [234, 97] width 26 height 15
click at [221, 98] on input "Inactive" at bounding box center [221, 98] width 1 height 1
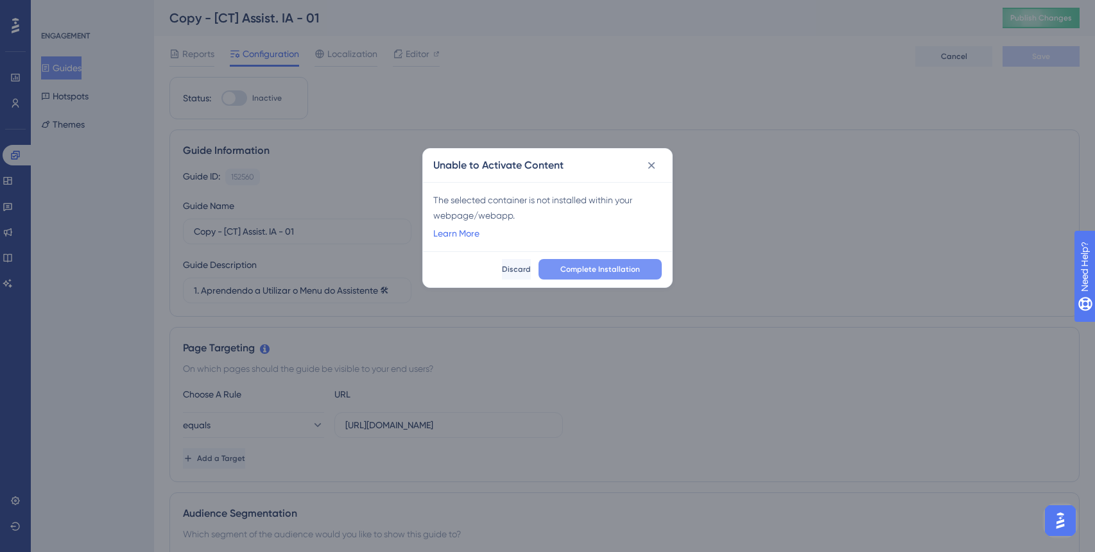
click at [632, 269] on span "Complete Installation" at bounding box center [600, 269] width 80 height 10
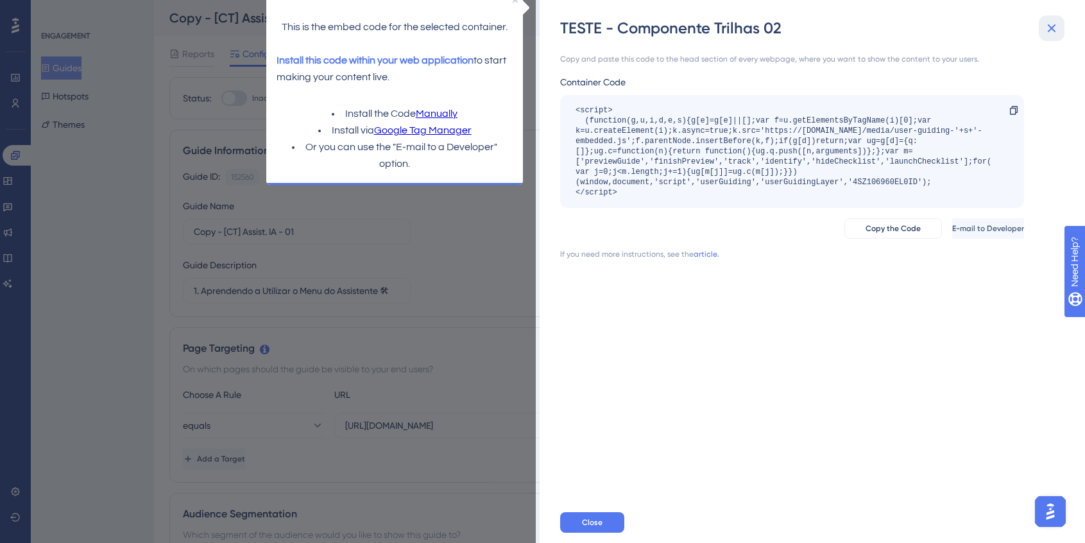
click at [1054, 22] on icon at bounding box center [1051, 28] width 15 height 15
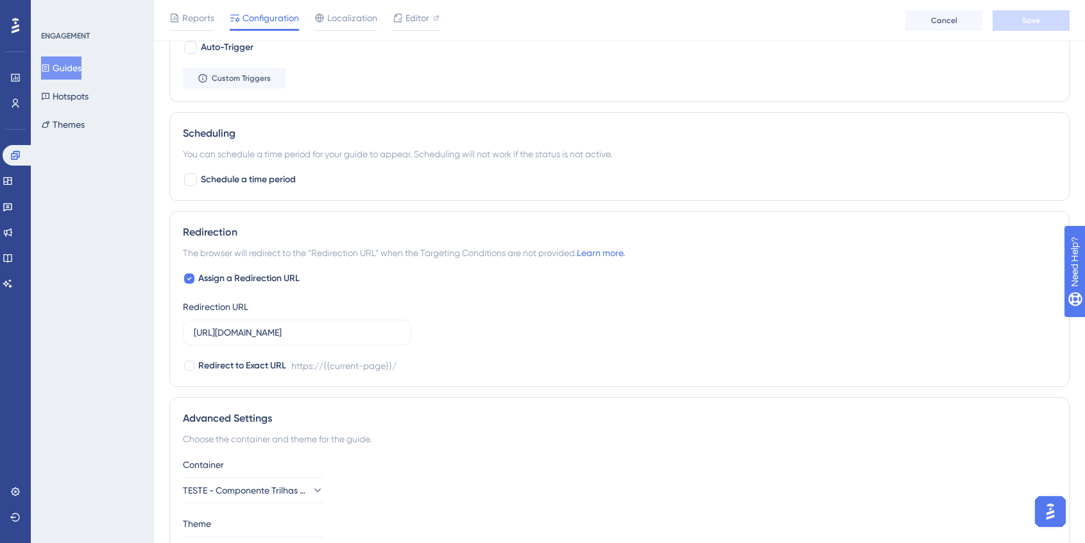
scroll to position [711, 0]
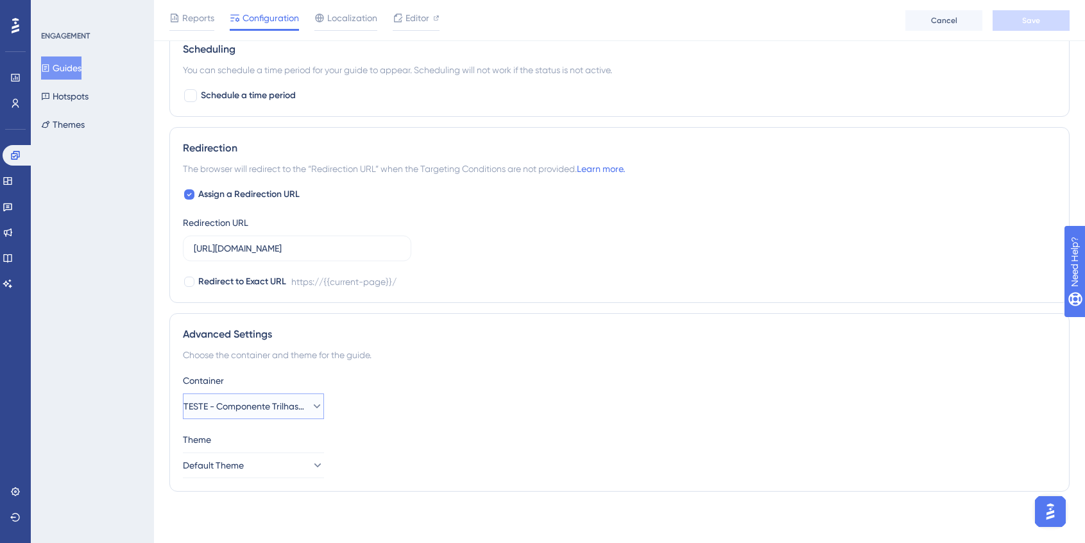
click at [296, 403] on button "TESTE - Componente Trilhas 02" at bounding box center [253, 406] width 141 height 26
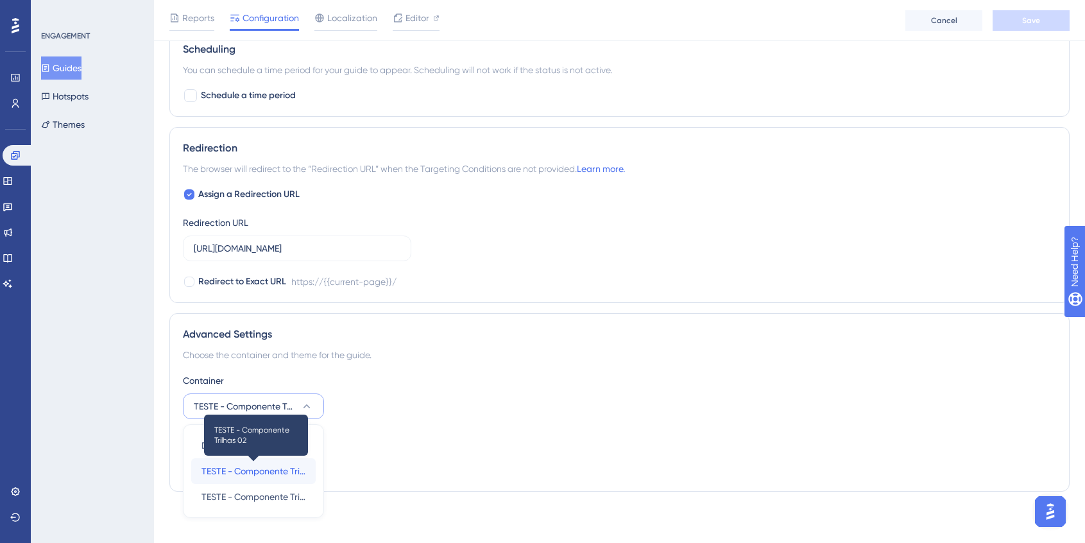
click at [276, 466] on span "TESTE - Componente Trilhas 02" at bounding box center [253, 470] width 104 height 15
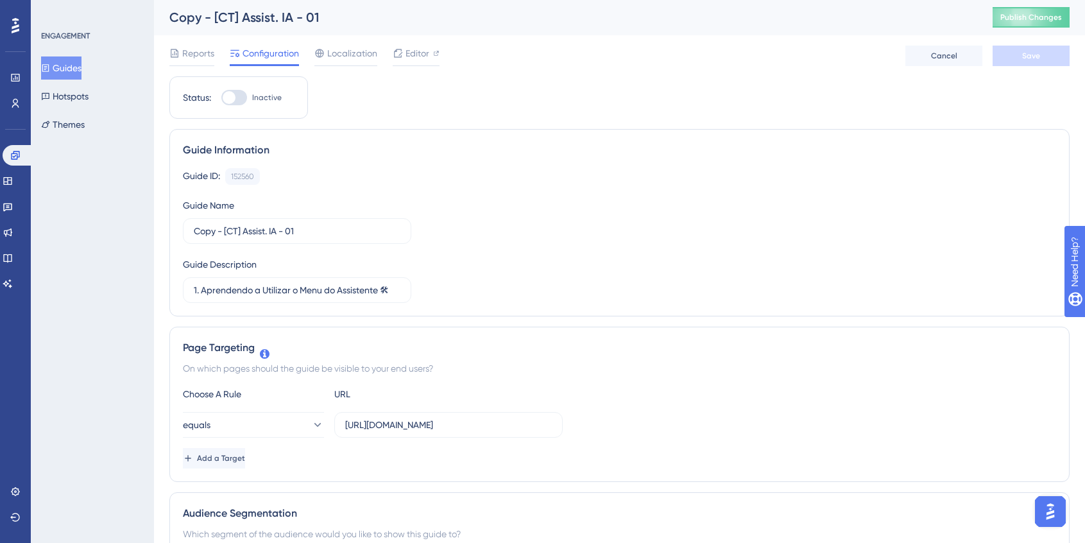
scroll to position [0, 0]
click at [240, 94] on div at bounding box center [234, 97] width 26 height 15
click at [221, 98] on input "Inactive" at bounding box center [221, 98] width 1 height 1
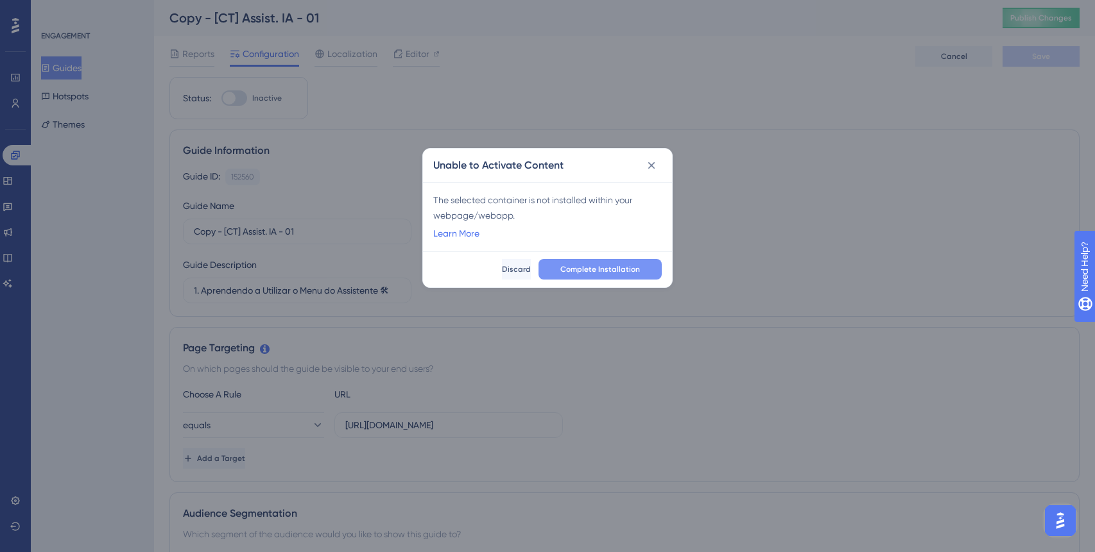
click at [588, 263] on button "Complete Installation" at bounding box center [599, 269] width 123 height 21
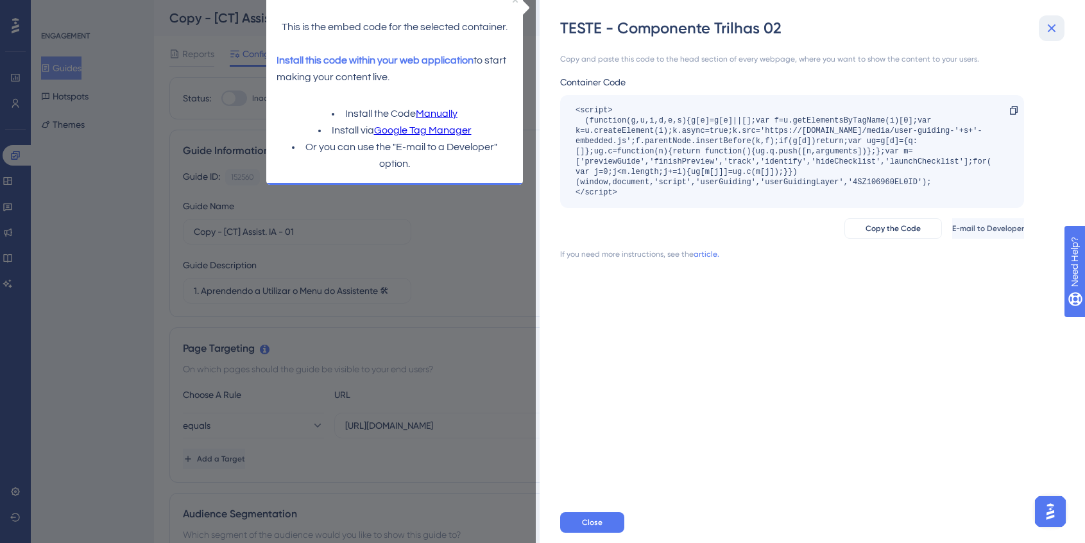
click at [1047, 31] on icon at bounding box center [1051, 28] width 15 height 15
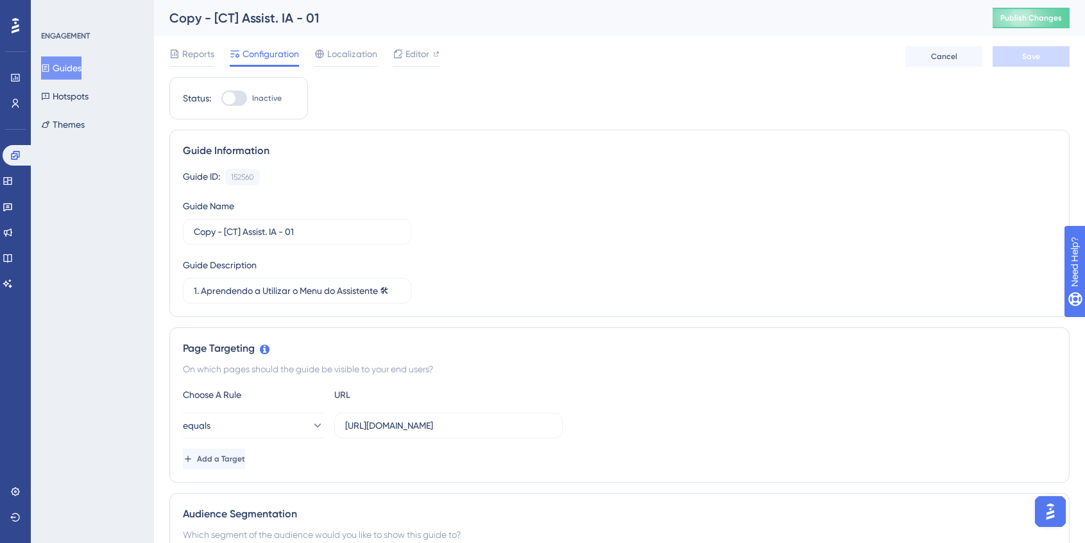
click at [241, 98] on div at bounding box center [234, 97] width 26 height 15
click at [221, 98] on input "Inactive" at bounding box center [221, 98] width 1 height 1
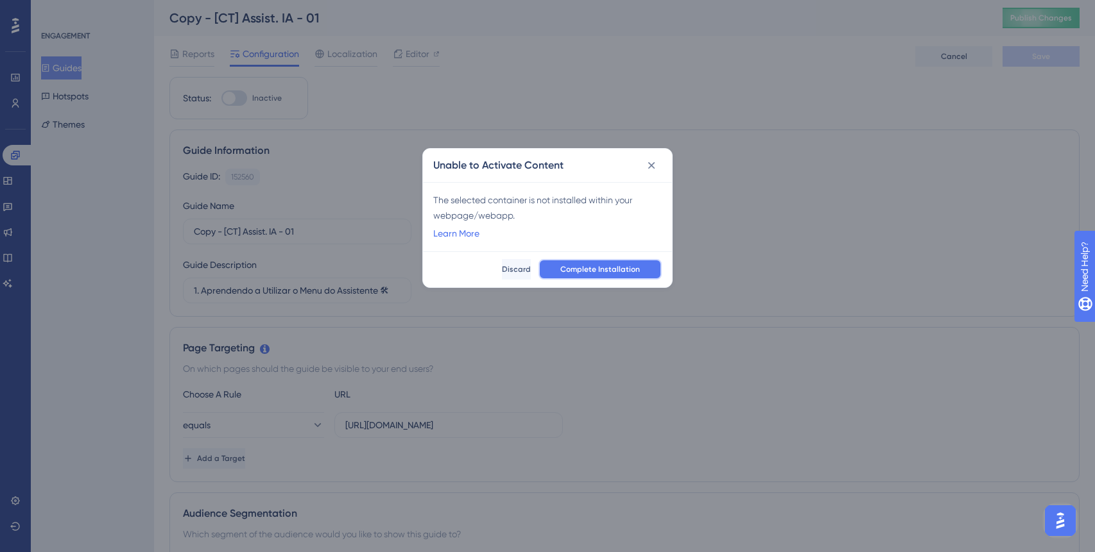
click at [603, 271] on span "Complete Installation" at bounding box center [600, 269] width 80 height 10
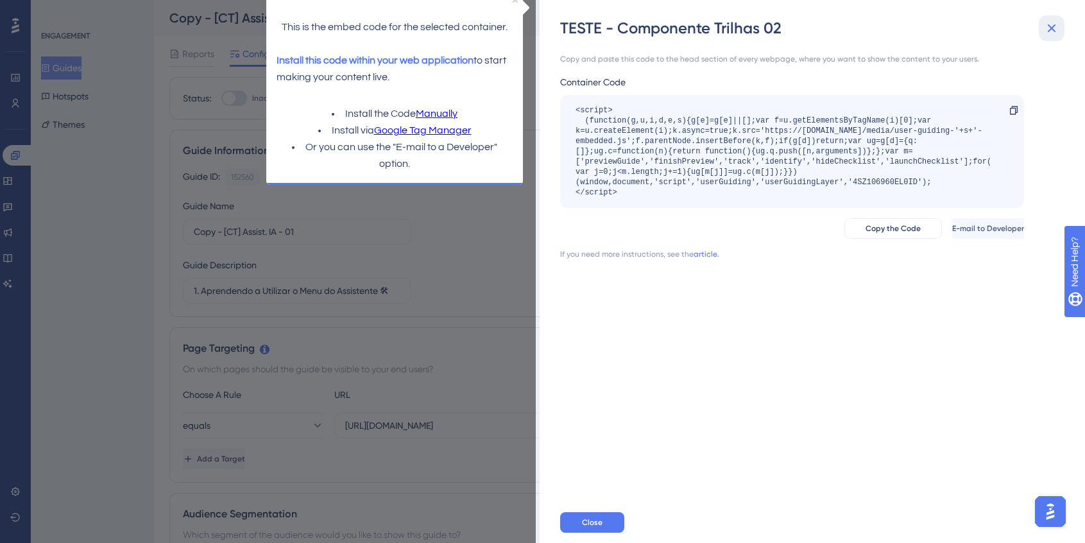
click at [1055, 30] on icon at bounding box center [1051, 28] width 15 height 15
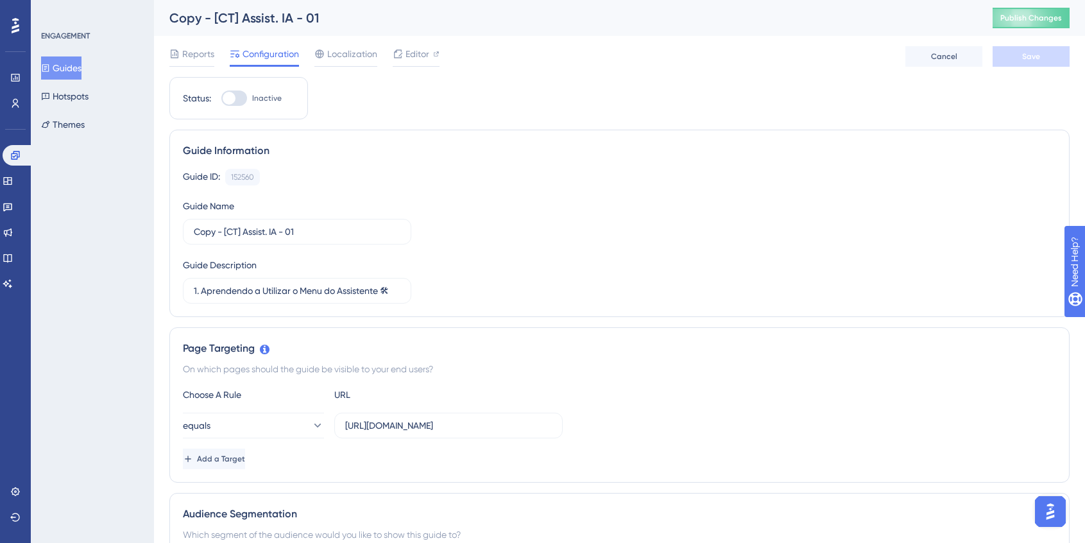
click at [238, 98] on div at bounding box center [234, 97] width 26 height 15
click at [221, 98] on input "Inactive" at bounding box center [221, 98] width 1 height 1
checkbox input "false"
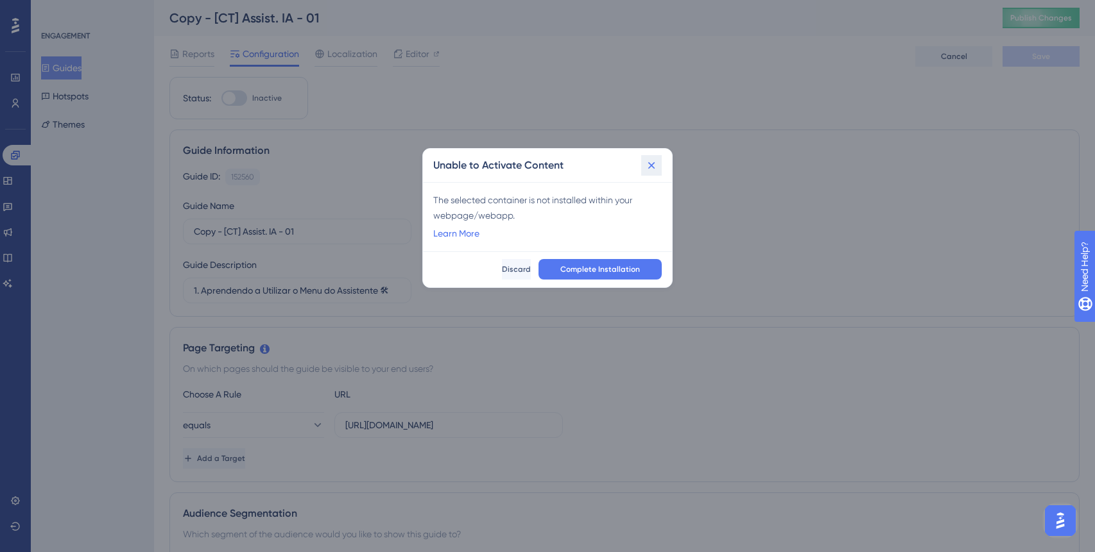
click at [655, 162] on icon at bounding box center [651, 165] width 13 height 13
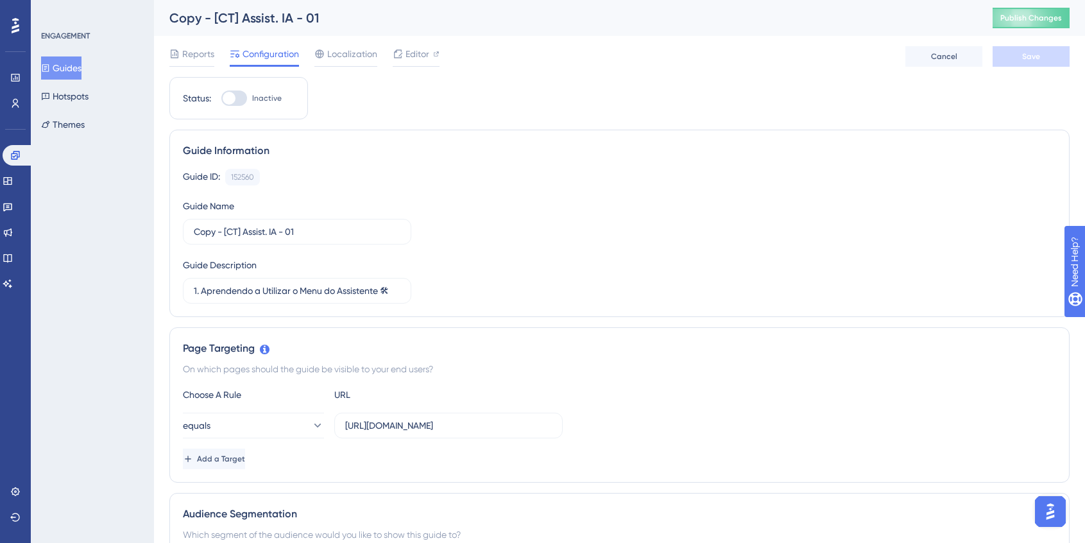
click at [75, 73] on button "Guides" at bounding box center [61, 67] width 40 height 23
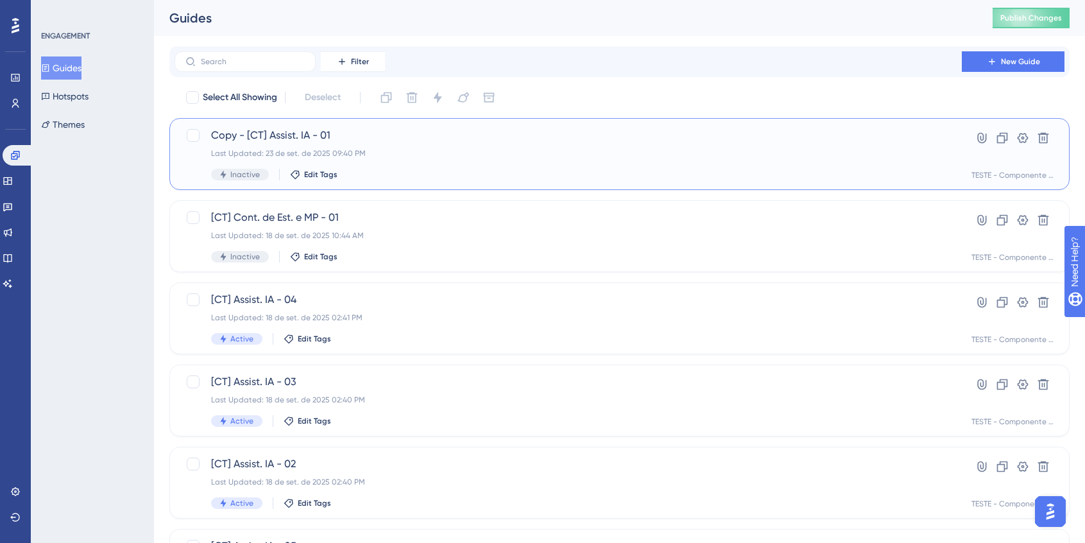
click at [398, 149] on div "Last Updated: 23 de set. de 2025 09:40 PM" at bounding box center [568, 153] width 714 height 10
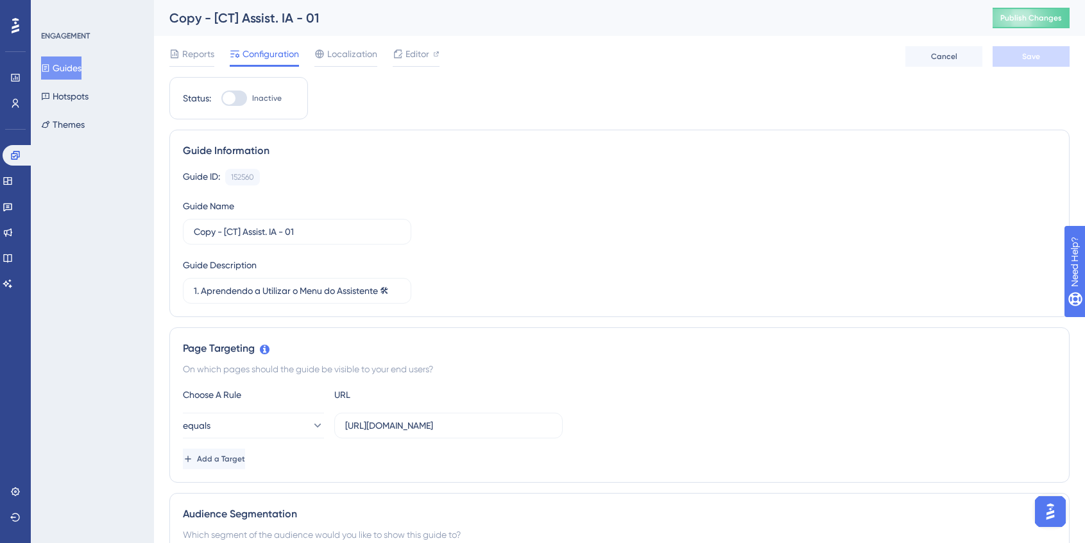
click at [234, 102] on div at bounding box center [234, 97] width 26 height 15
click at [221, 99] on input "Inactive" at bounding box center [221, 98] width 1 height 1
checkbox input "false"
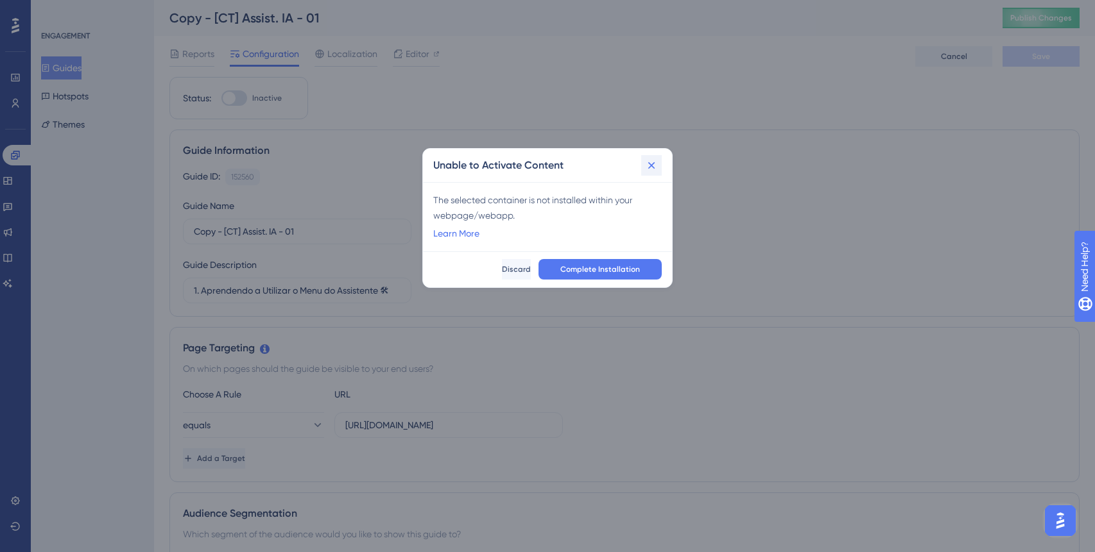
click at [651, 168] on icon at bounding box center [651, 165] width 13 height 13
